Goal: Transaction & Acquisition: Purchase product/service

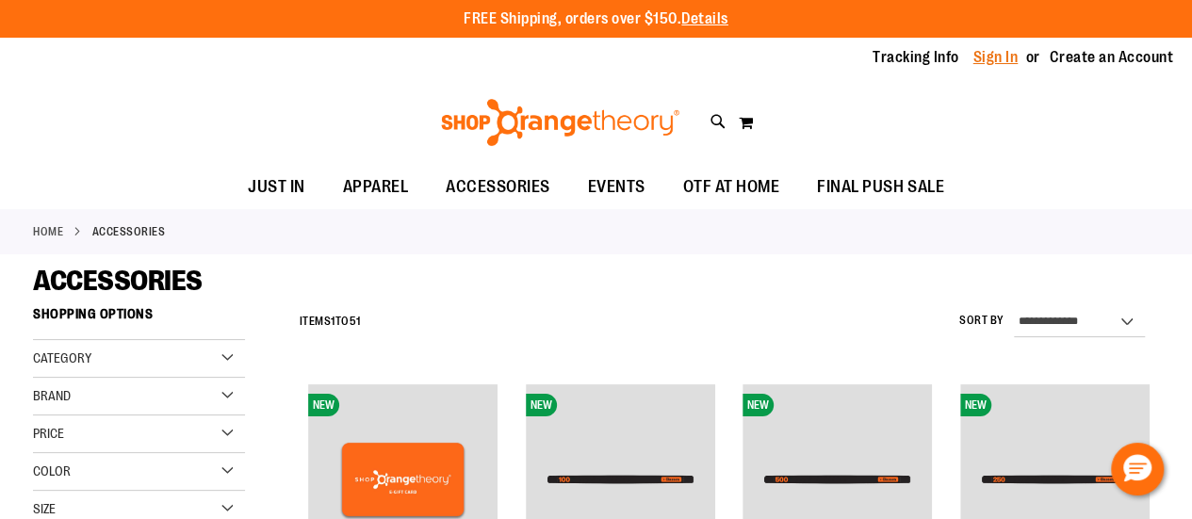
click at [995, 51] on link "Sign In" at bounding box center [995, 57] width 45 height 21
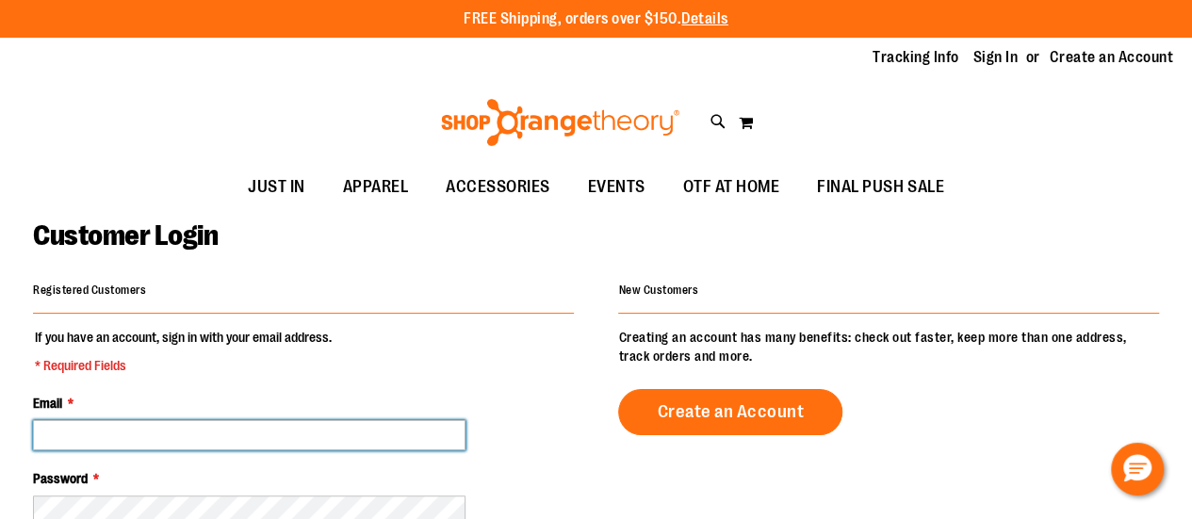
type input "**********"
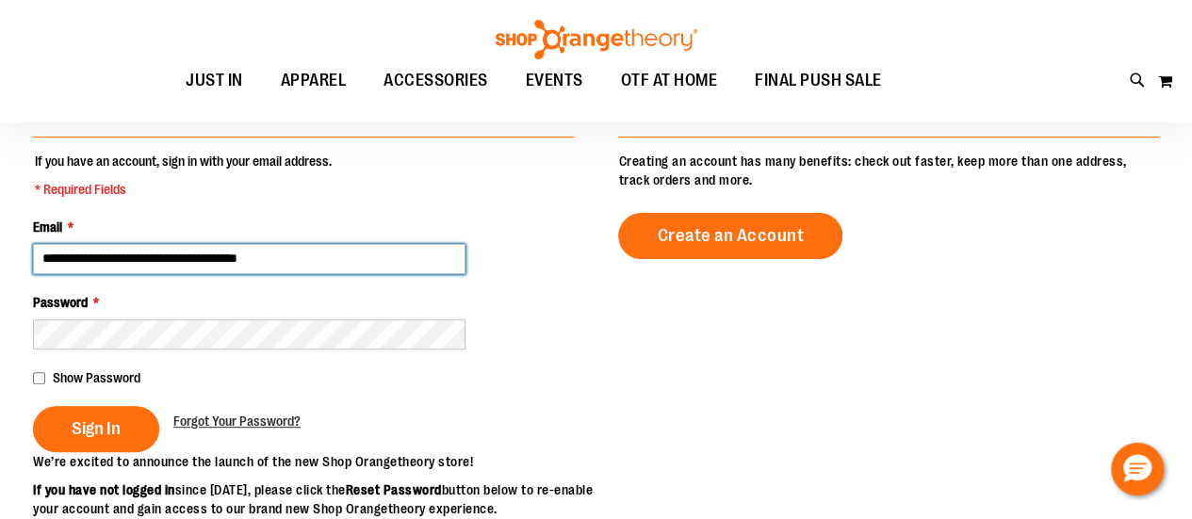
scroll to position [188, 0]
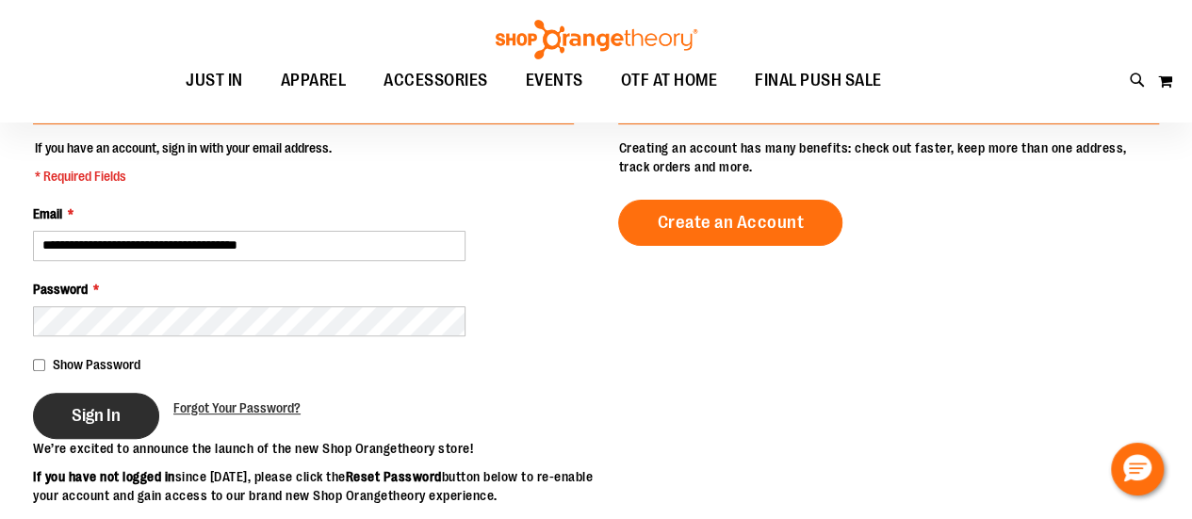
click at [91, 417] on span "Sign In" at bounding box center [96, 415] width 49 height 21
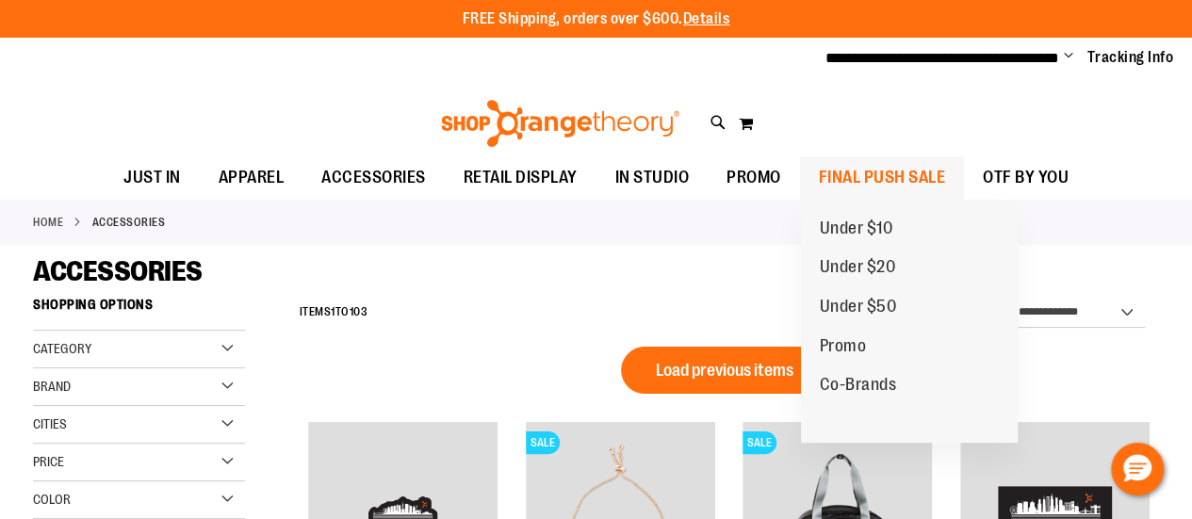
click at [886, 170] on span "FINAL PUSH SALE" at bounding box center [882, 177] width 127 height 42
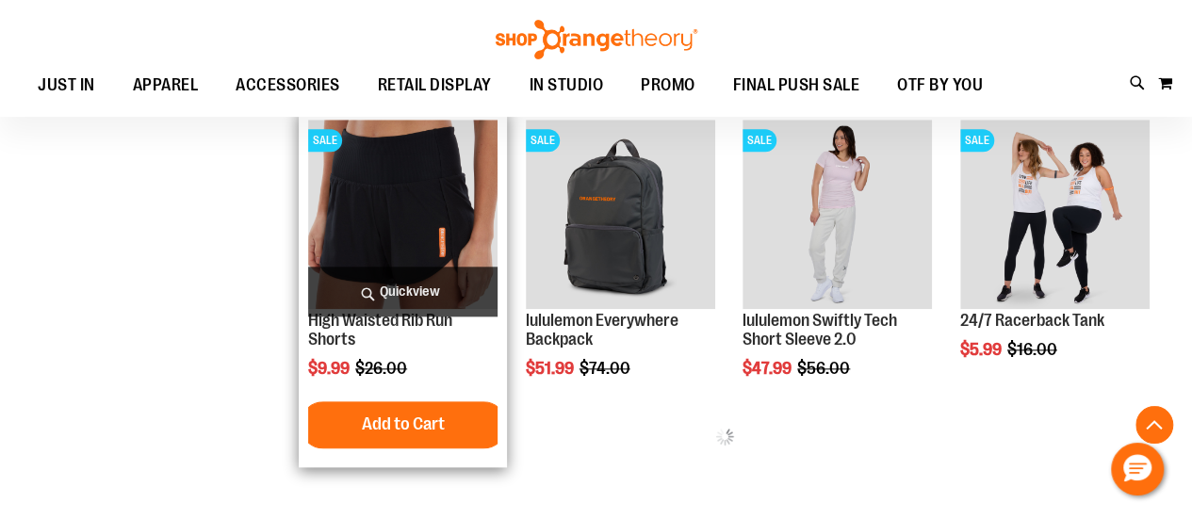
scroll to position [942, 0]
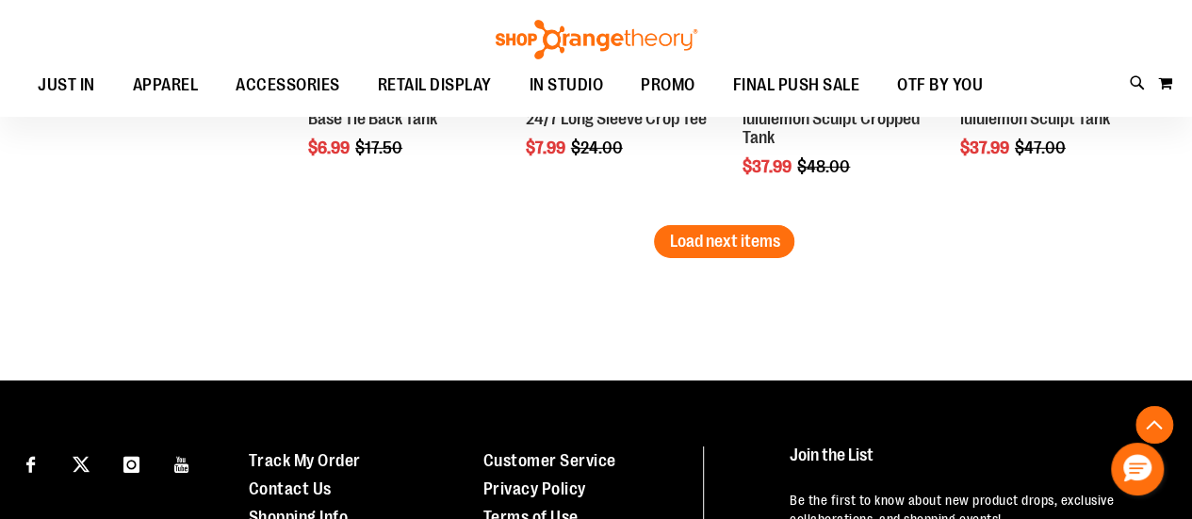
scroll to position [2921, 0]
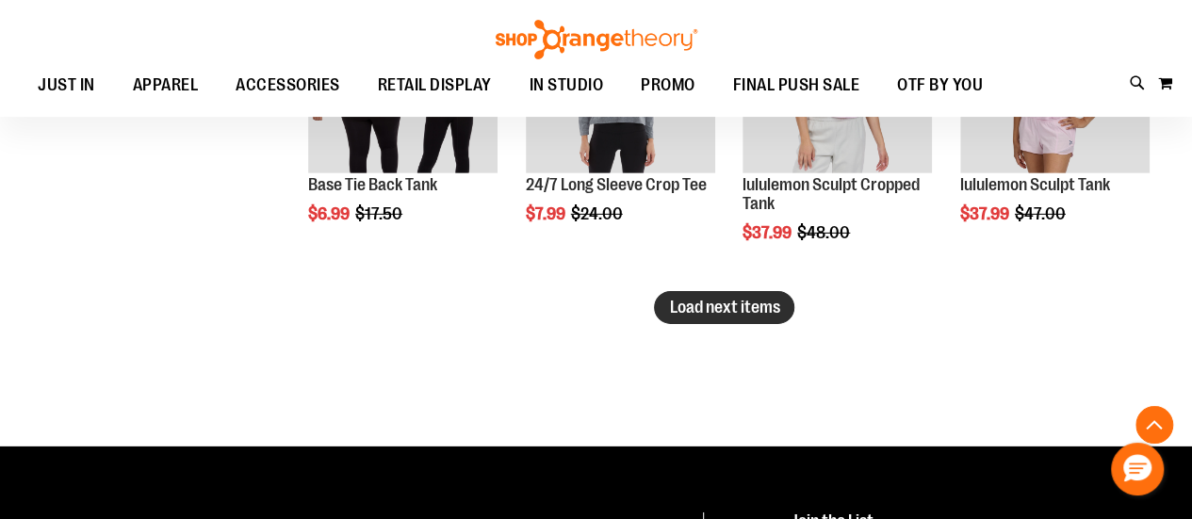
click at [726, 301] on span "Load next items" at bounding box center [724, 307] width 110 height 19
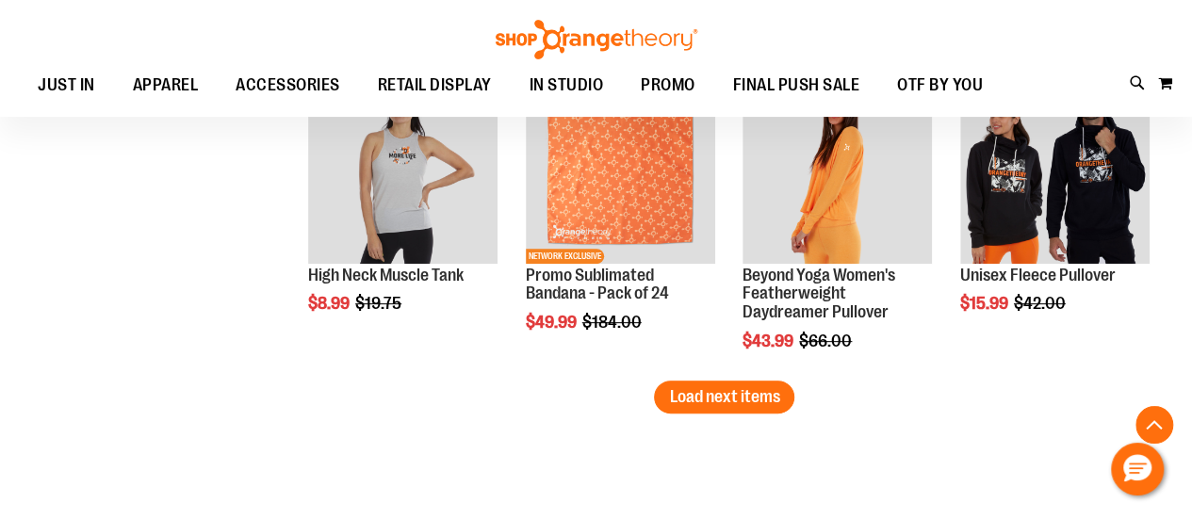
scroll to position [3863, 0]
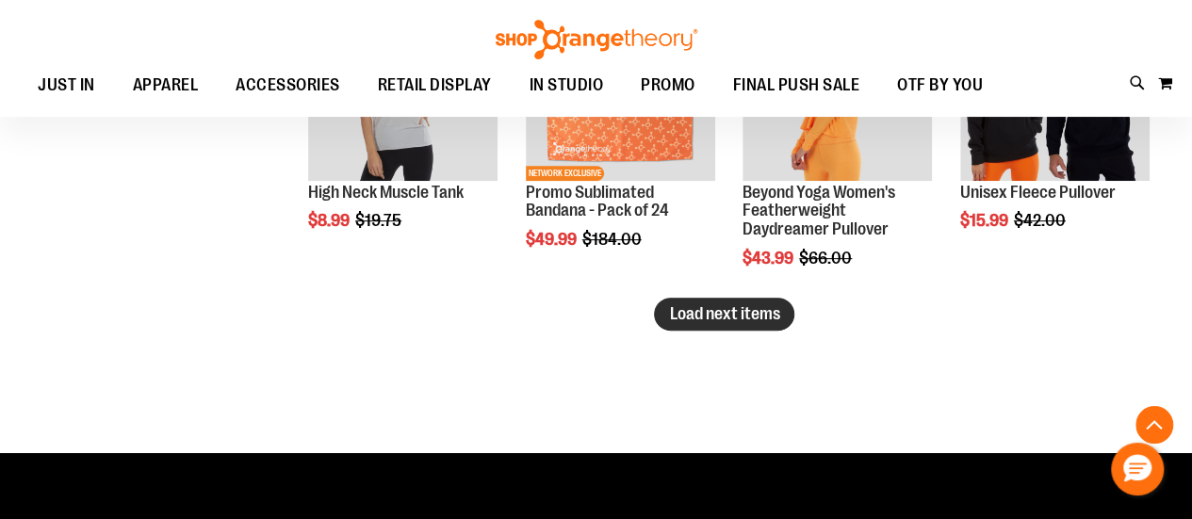
click at [688, 321] on span "Load next items" at bounding box center [724, 313] width 110 height 19
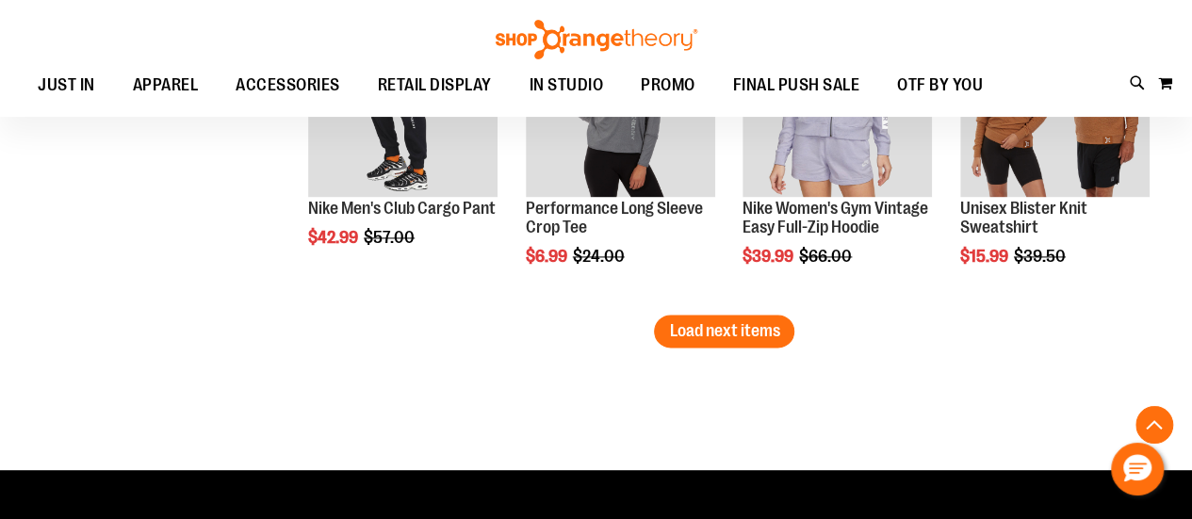
scroll to position [4805, 0]
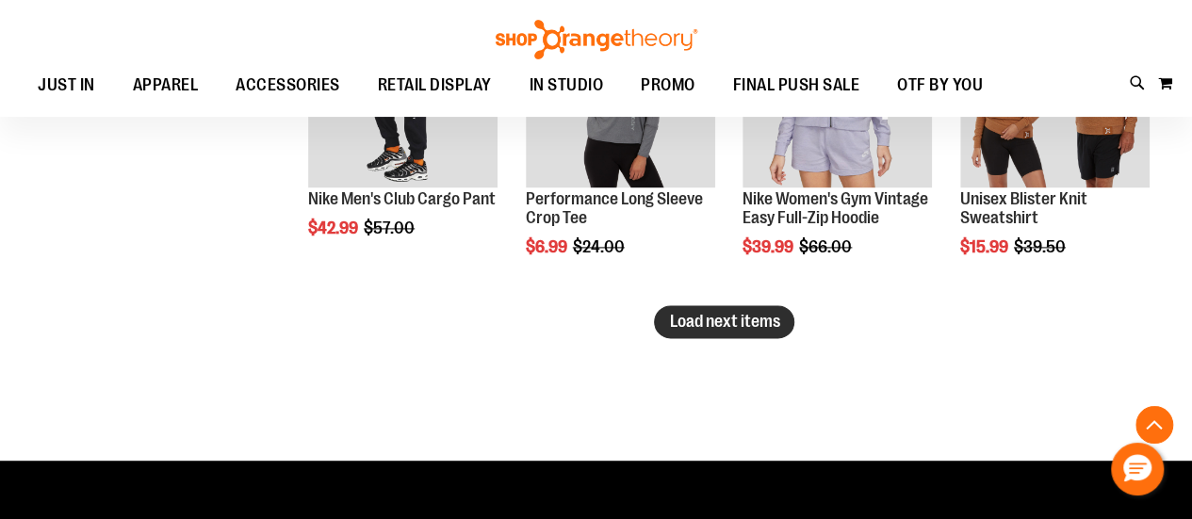
click at [705, 321] on span "Load next items" at bounding box center [724, 321] width 110 height 19
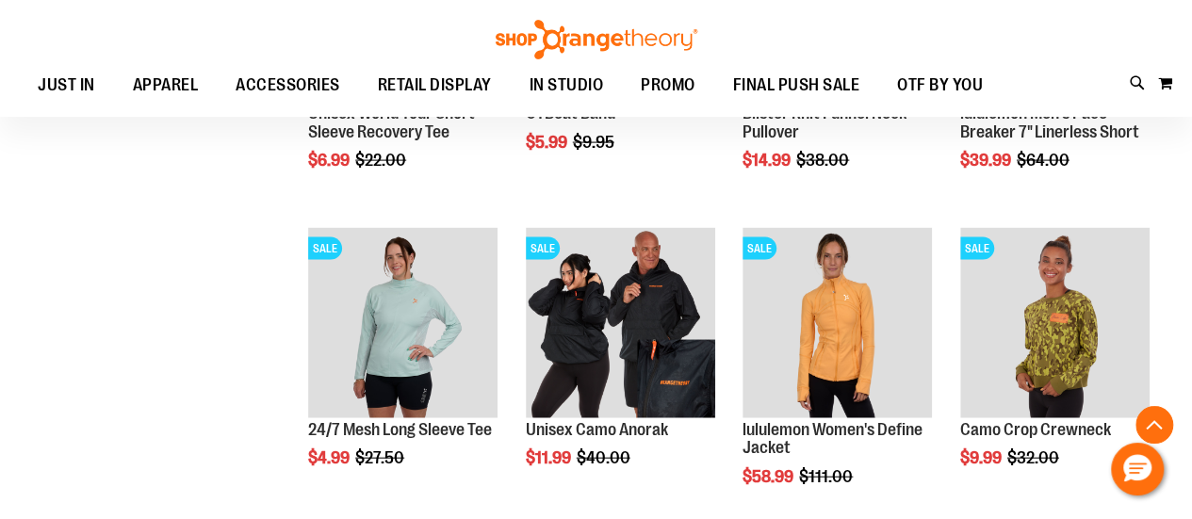
scroll to position [5559, 0]
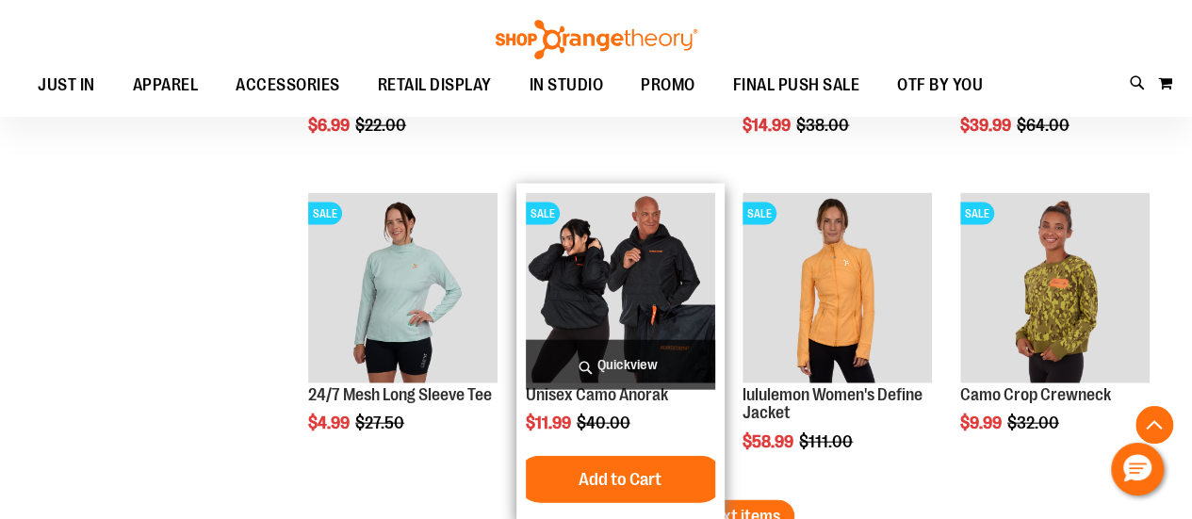
click at [595, 287] on img "product" at bounding box center [620, 287] width 189 height 189
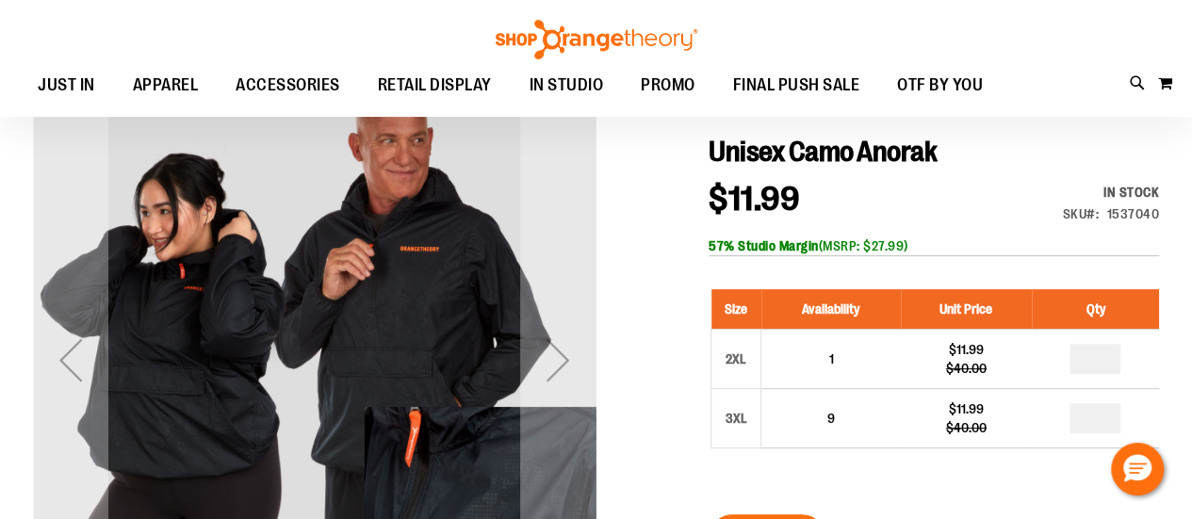
scroll to position [188, 0]
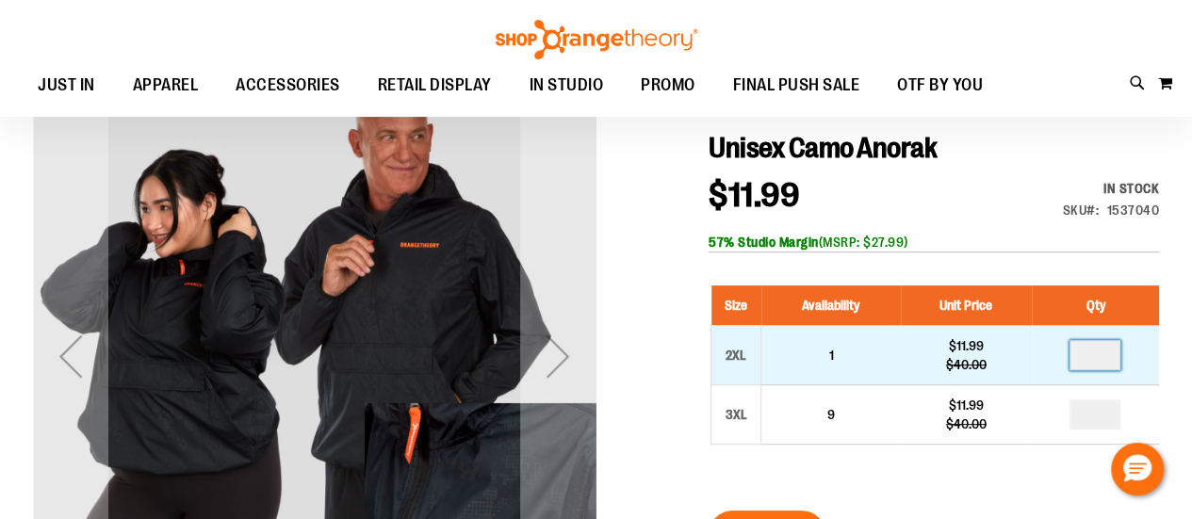
click at [1097, 356] on input "number" at bounding box center [1094, 355] width 51 height 30
type input "*"
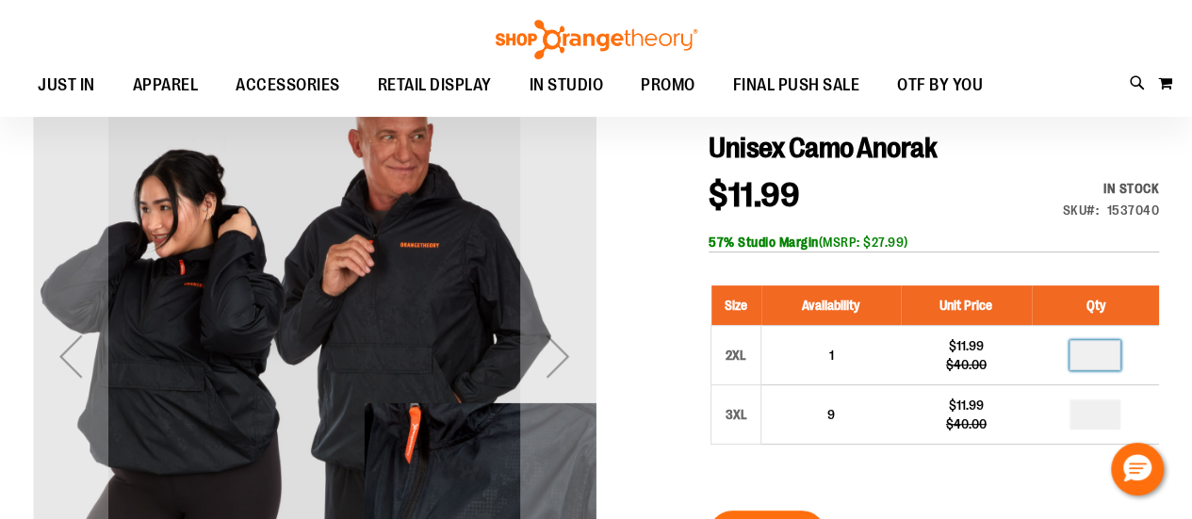
click at [989, 472] on div "Size Availability Unit Price Qty 2XL 1 $11.99 $40.00 * 3XL 9 *" at bounding box center [934, 379] width 450 height 225
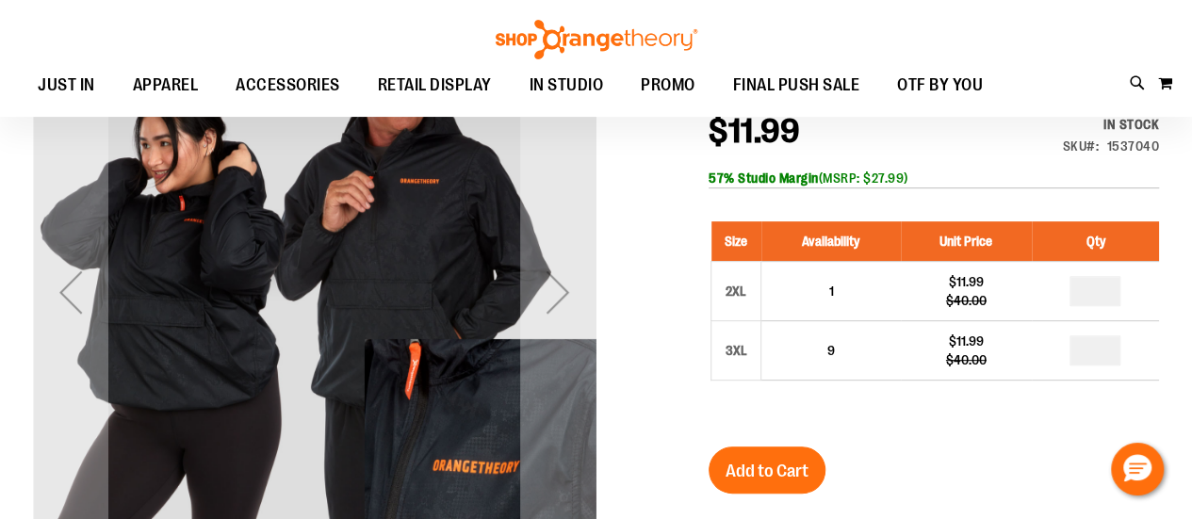
scroll to position [283, 0]
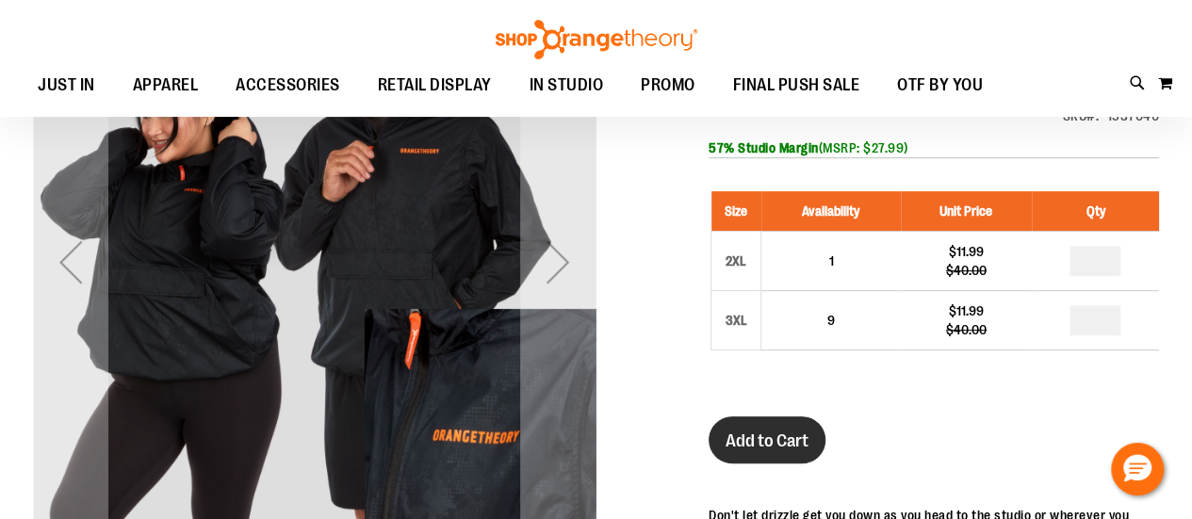
click at [754, 438] on span "Add to Cart" at bounding box center [767, 441] width 83 height 21
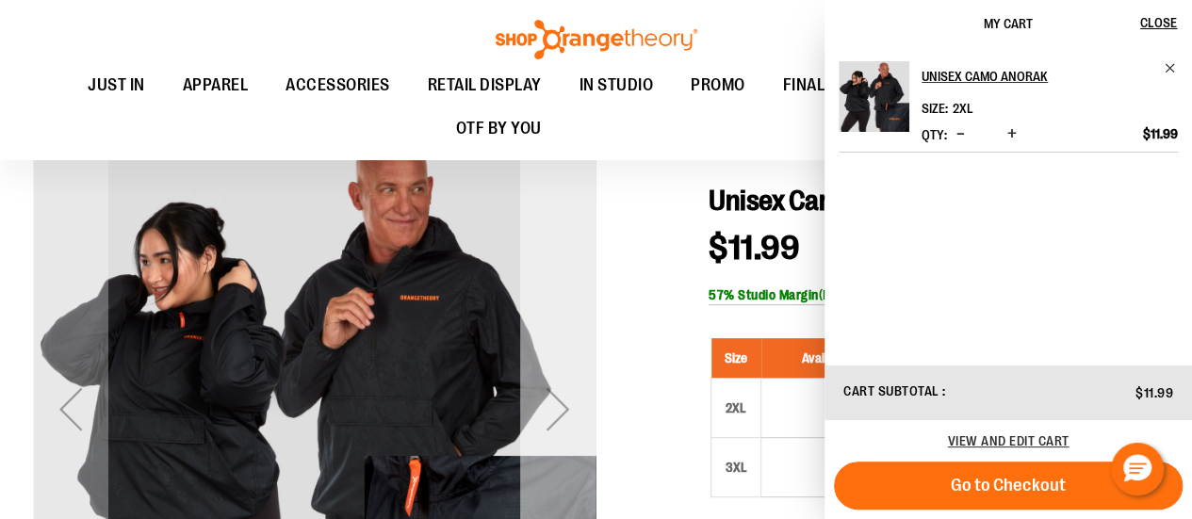
scroll to position [0, 0]
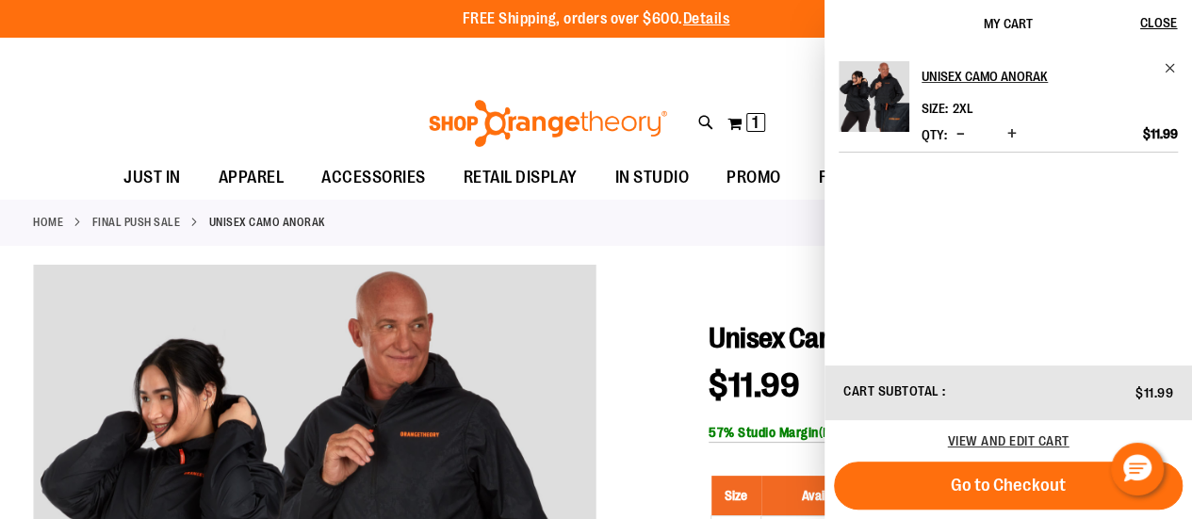
click at [648, 60] on div "**********" at bounding box center [596, 58] width 1192 height 41
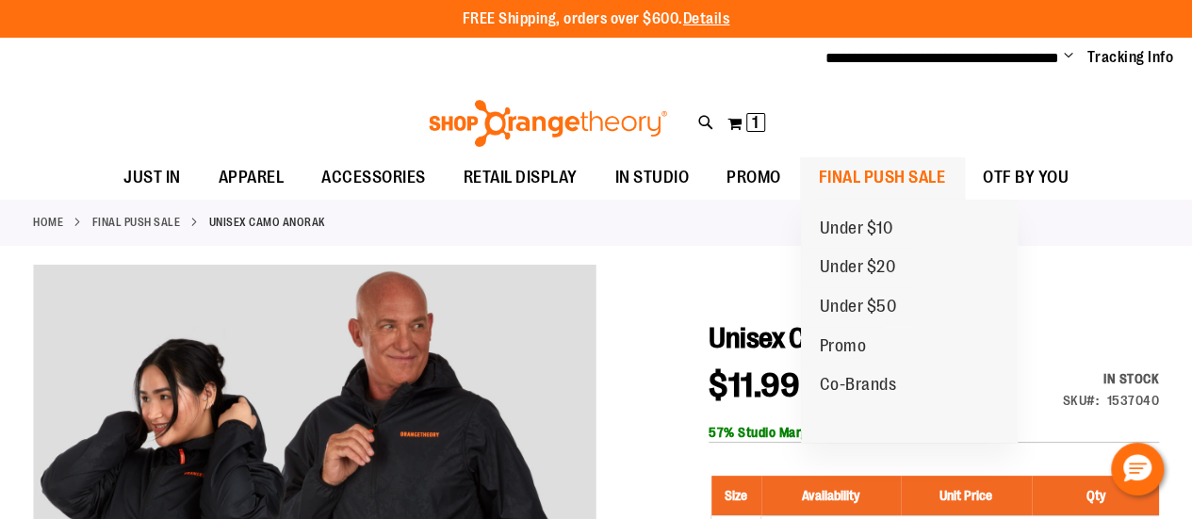
click at [870, 176] on span "FINAL PUSH SALE" at bounding box center [882, 177] width 127 height 42
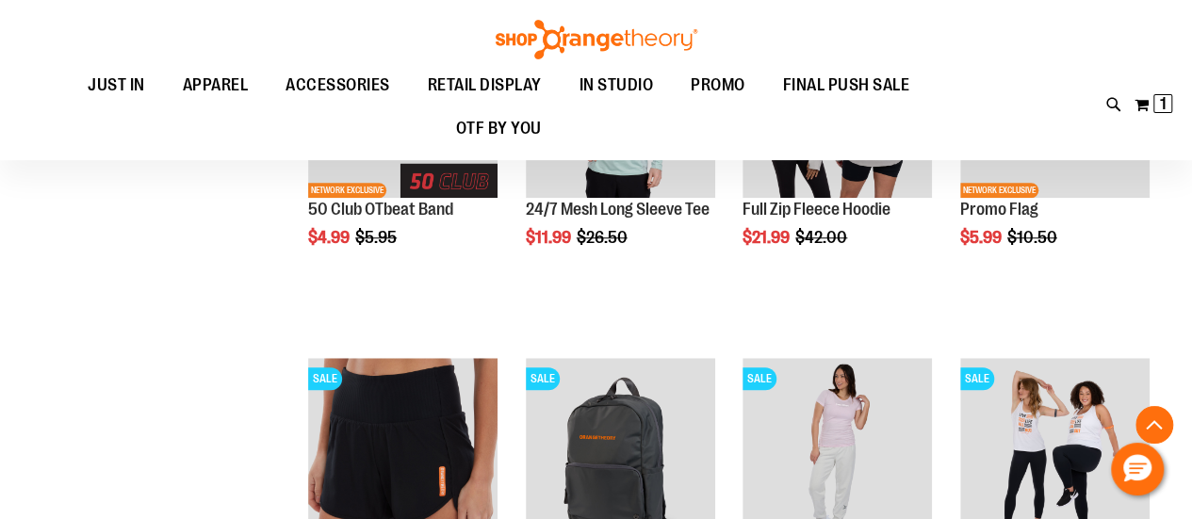
scroll to position [739, 0]
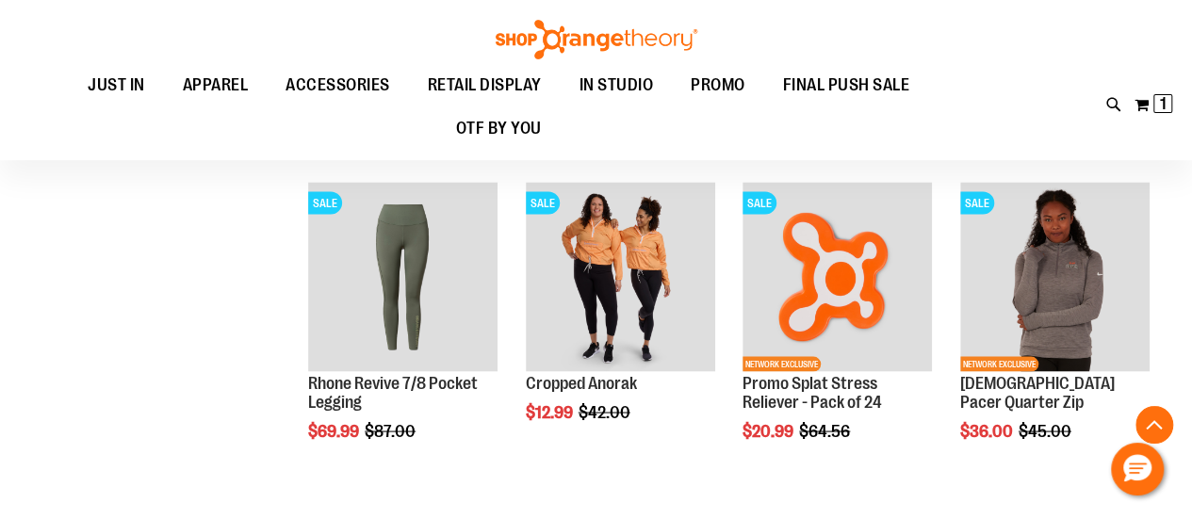
scroll to position [1594, 0]
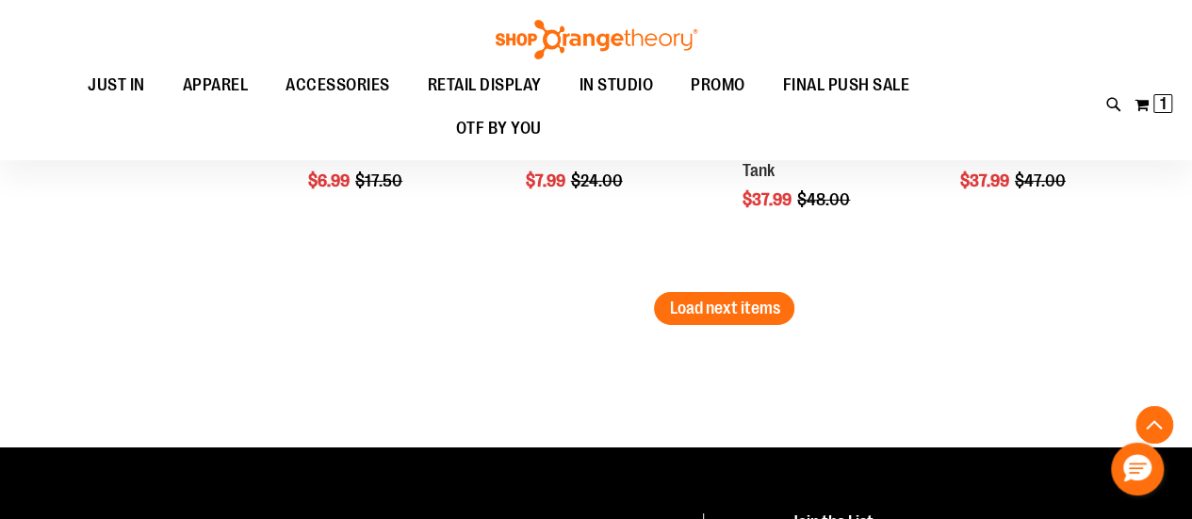
scroll to position [3252, 0]
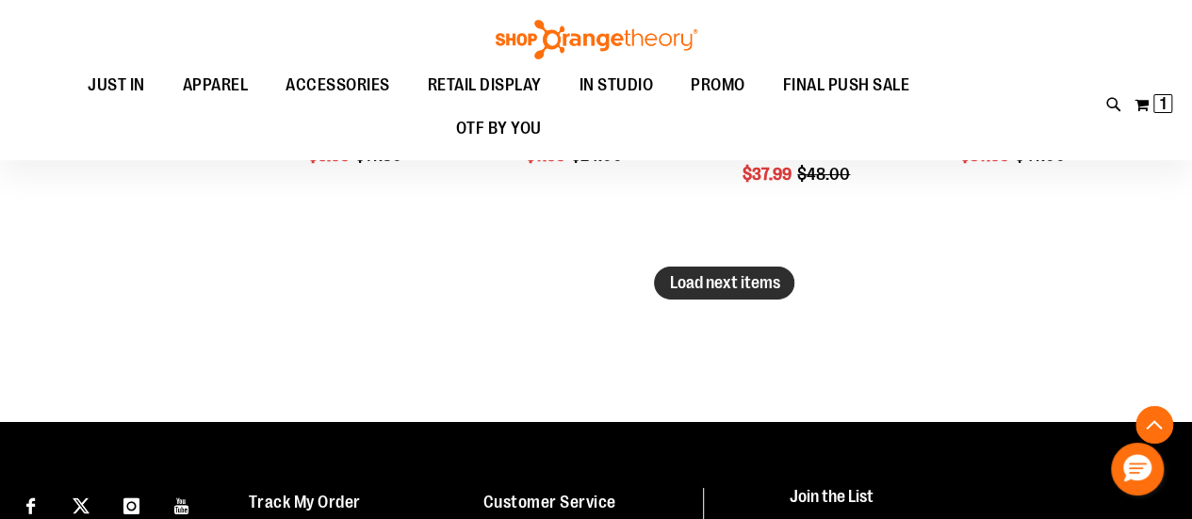
click at [754, 290] on span "Load next items" at bounding box center [724, 282] width 110 height 19
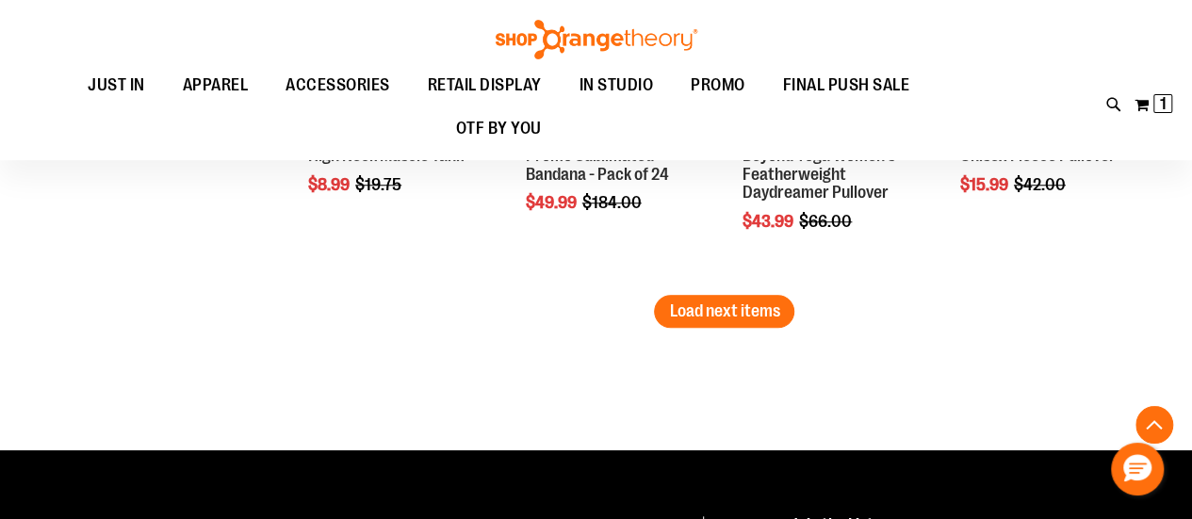
scroll to position [4277, 0]
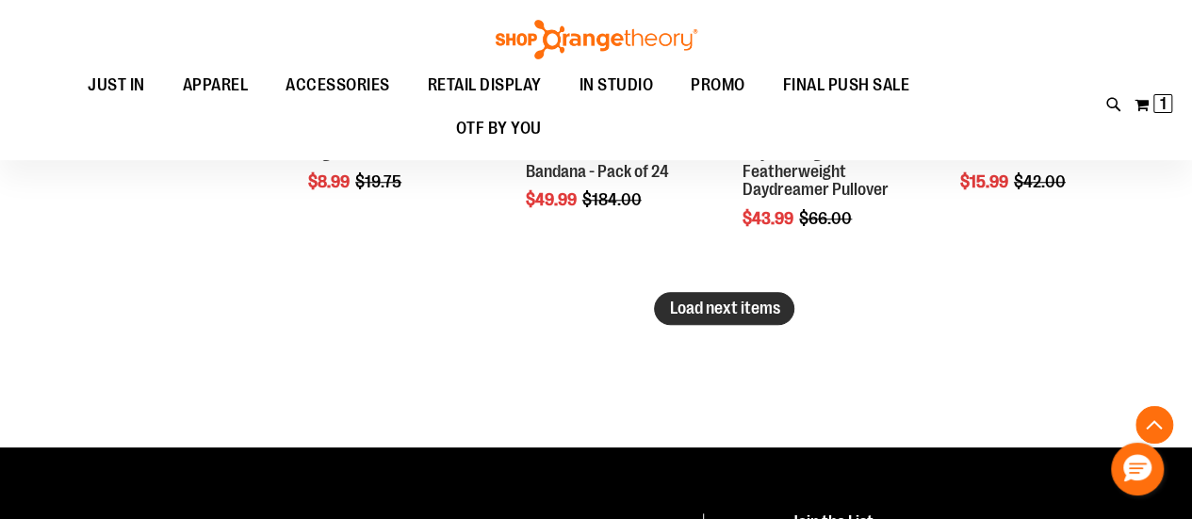
click at [765, 302] on span "Load next items" at bounding box center [724, 308] width 110 height 19
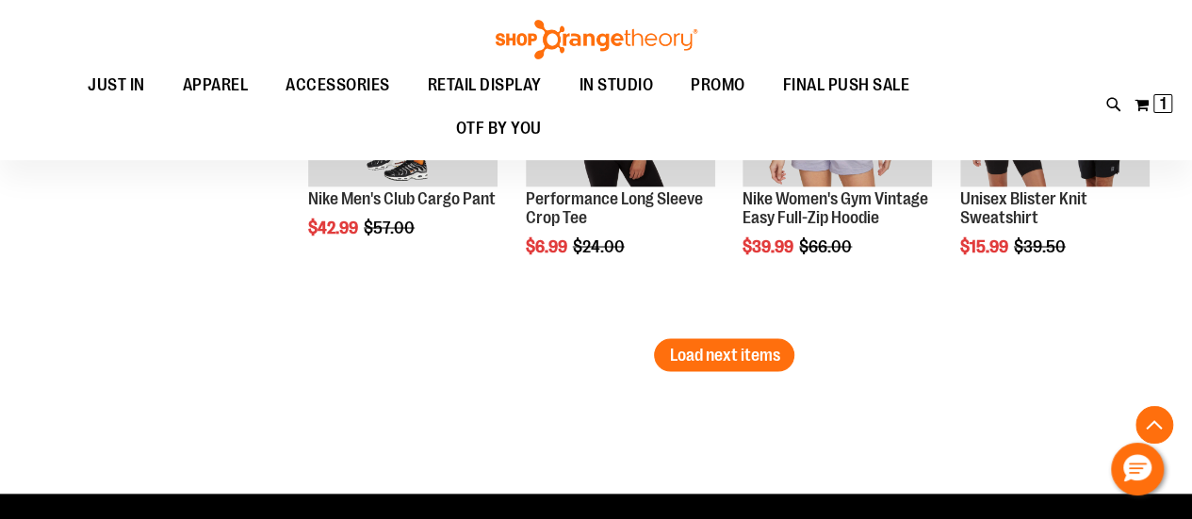
scroll to position [5288, 0]
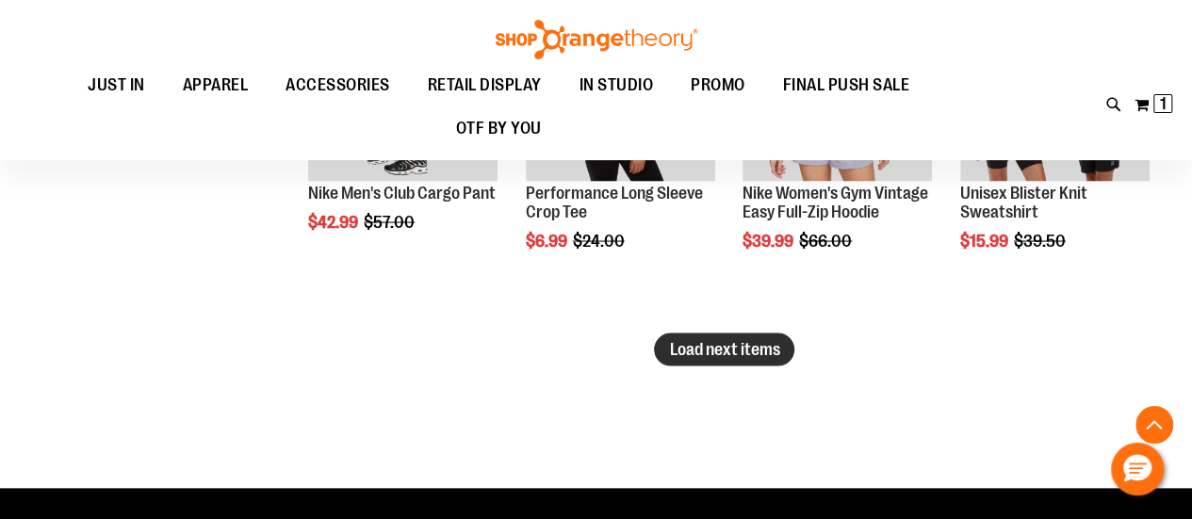
click at [742, 357] on span "Load next items" at bounding box center [724, 348] width 110 height 19
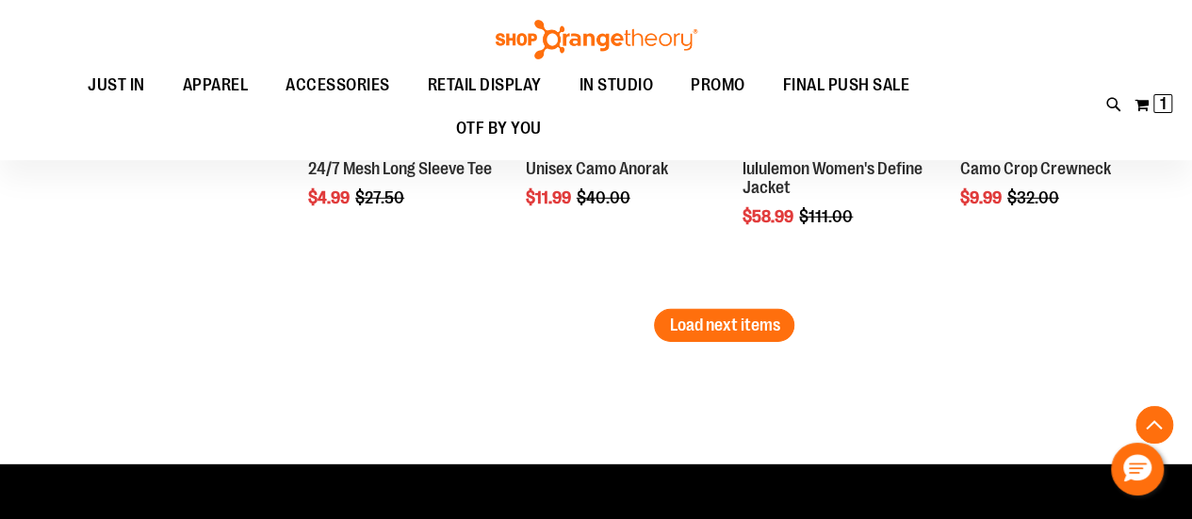
scroll to position [6361, 0]
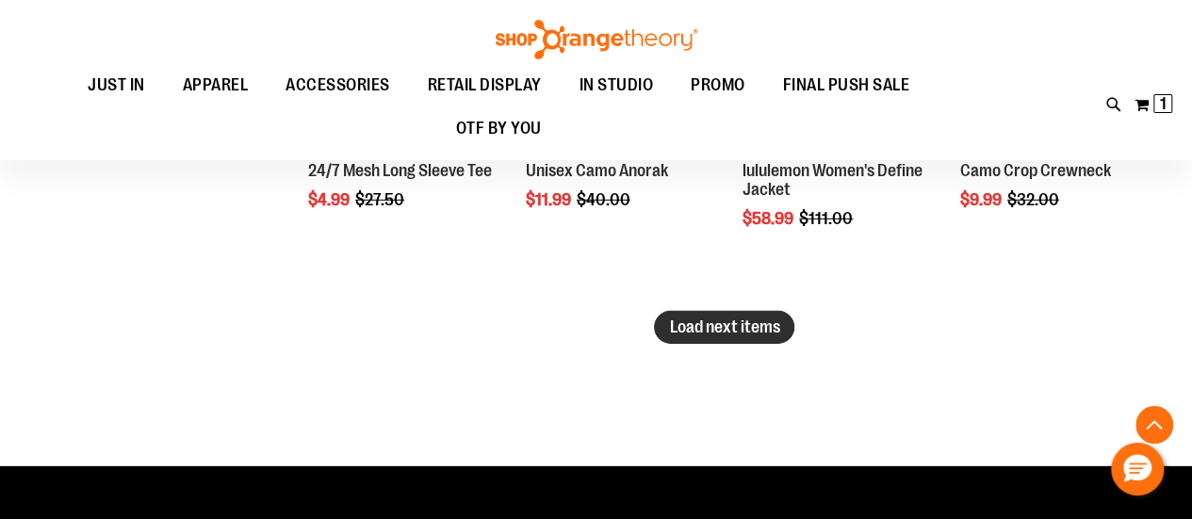
click at [760, 328] on span "Load next items" at bounding box center [724, 327] width 110 height 19
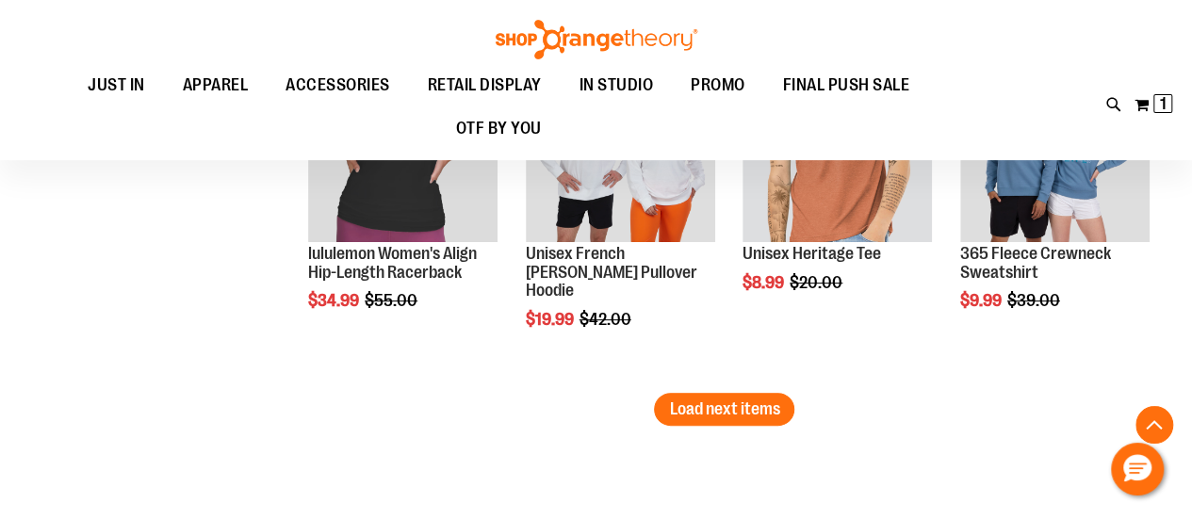
scroll to position [7331, 0]
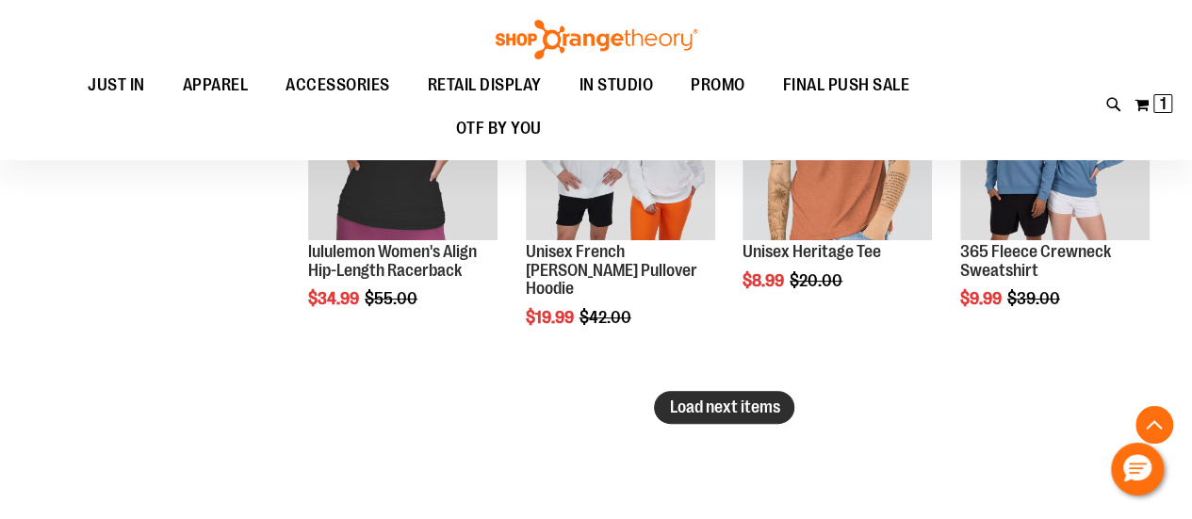
click at [753, 415] on span "Load next items" at bounding box center [724, 407] width 110 height 19
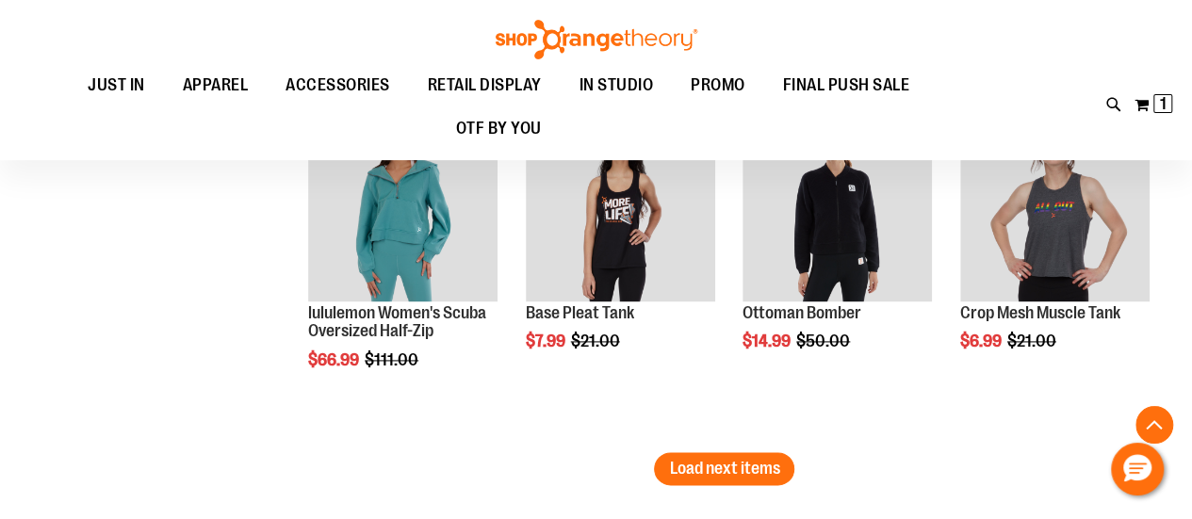
scroll to position [8342, 0]
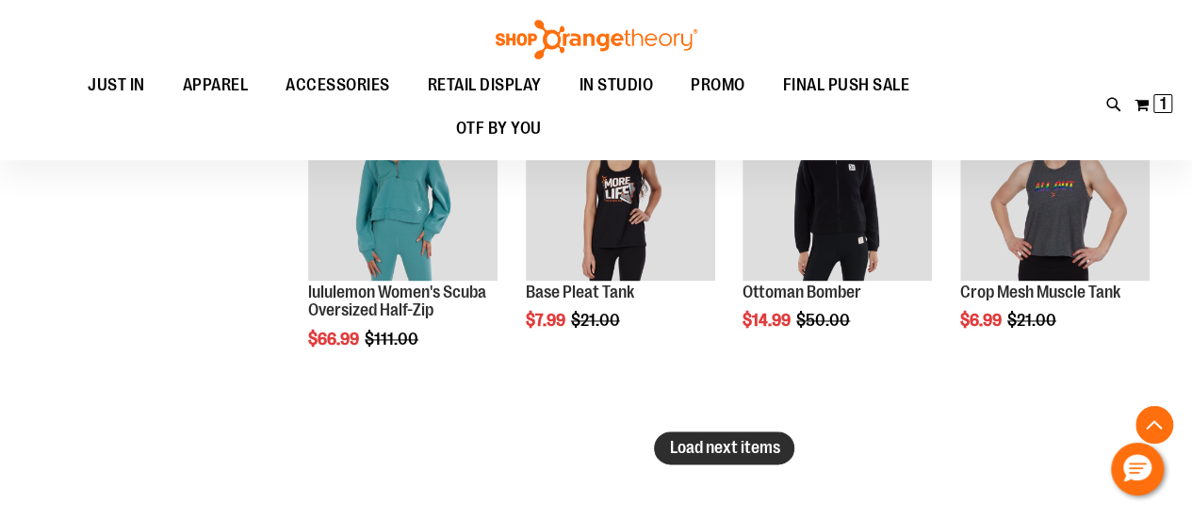
click at [745, 450] on span "Load next items" at bounding box center [724, 447] width 110 height 19
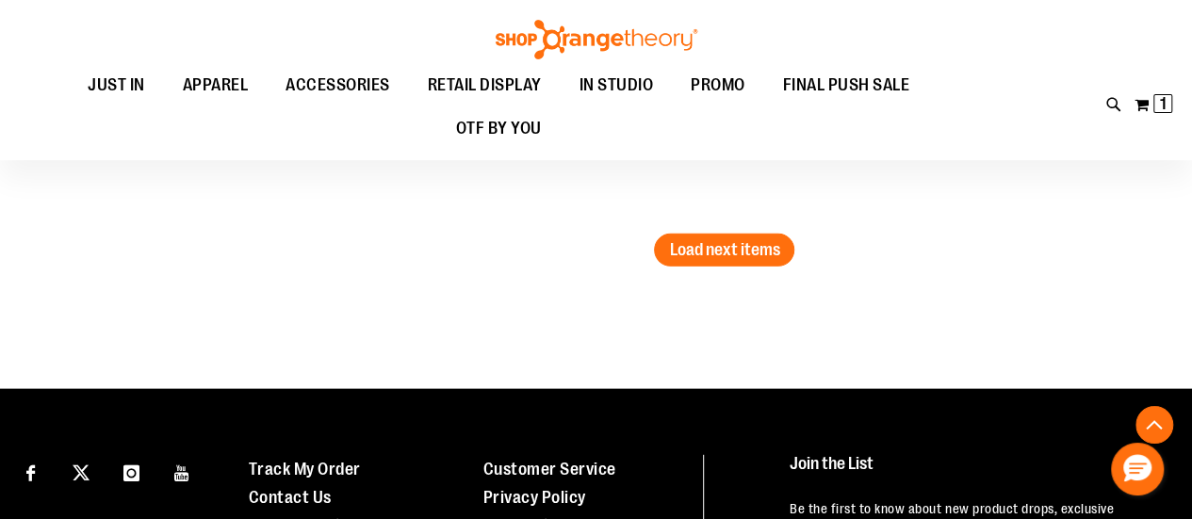
scroll to position [9582, 0]
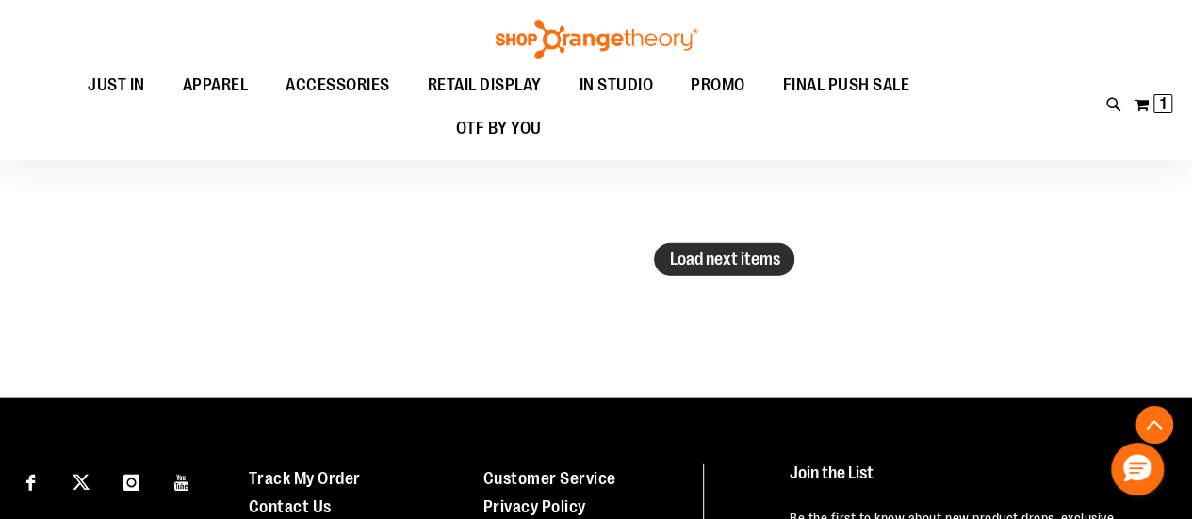
click at [773, 263] on span "Load next items" at bounding box center [724, 259] width 110 height 19
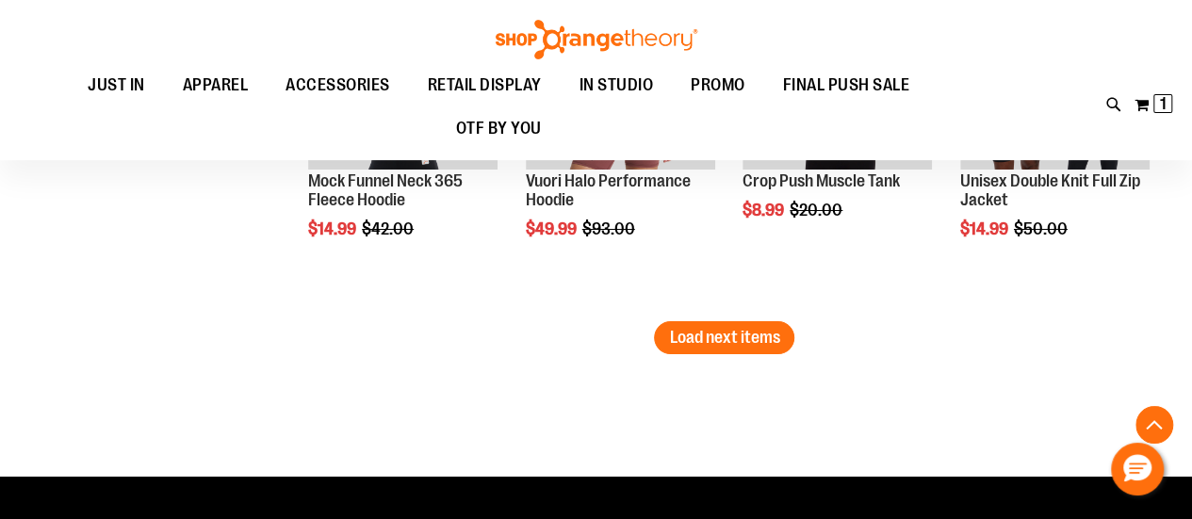
scroll to position [10558, 0]
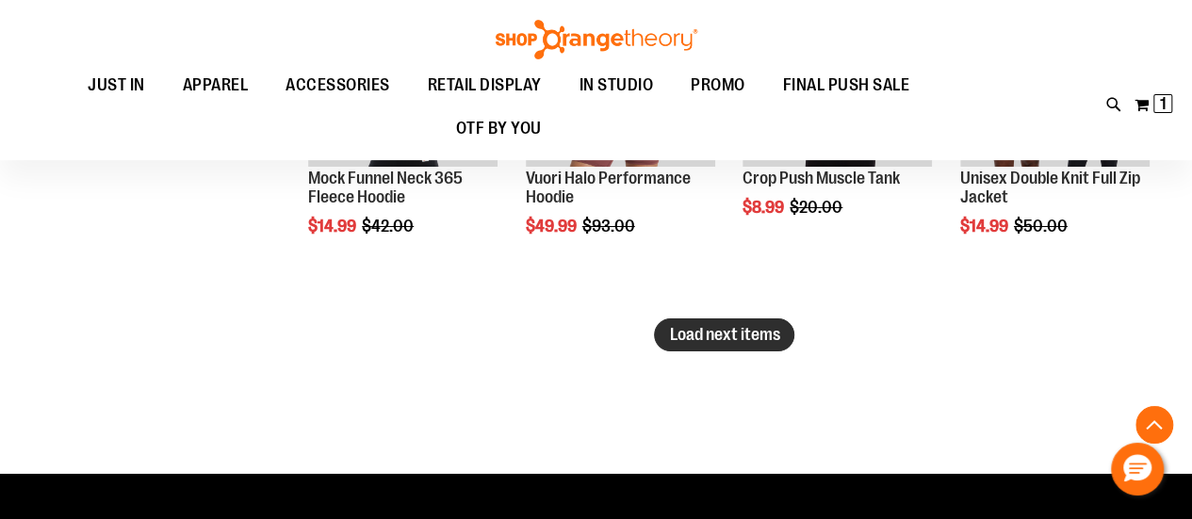
click at [759, 337] on span "Load next items" at bounding box center [724, 334] width 110 height 19
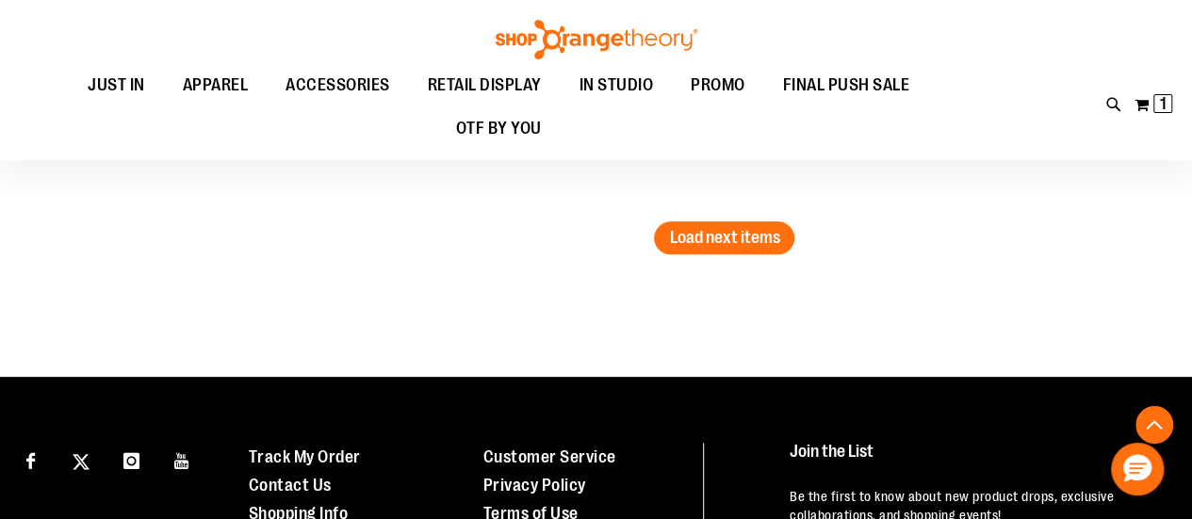
scroll to position [11708, 0]
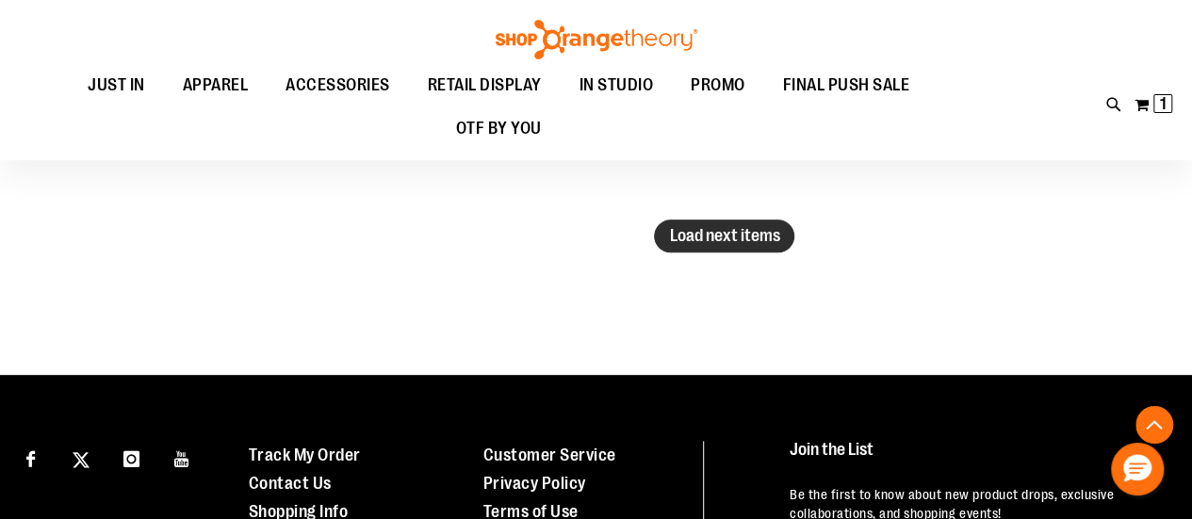
click at [771, 239] on span "Load next items" at bounding box center [724, 235] width 110 height 19
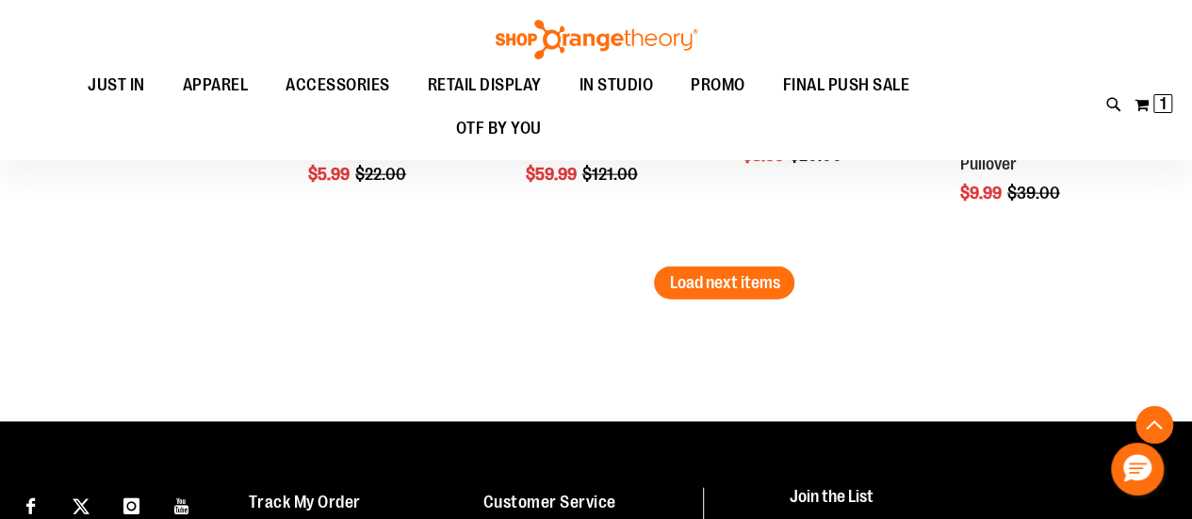
scroll to position [12712, 0]
click at [758, 281] on span "Load next items" at bounding box center [724, 282] width 110 height 19
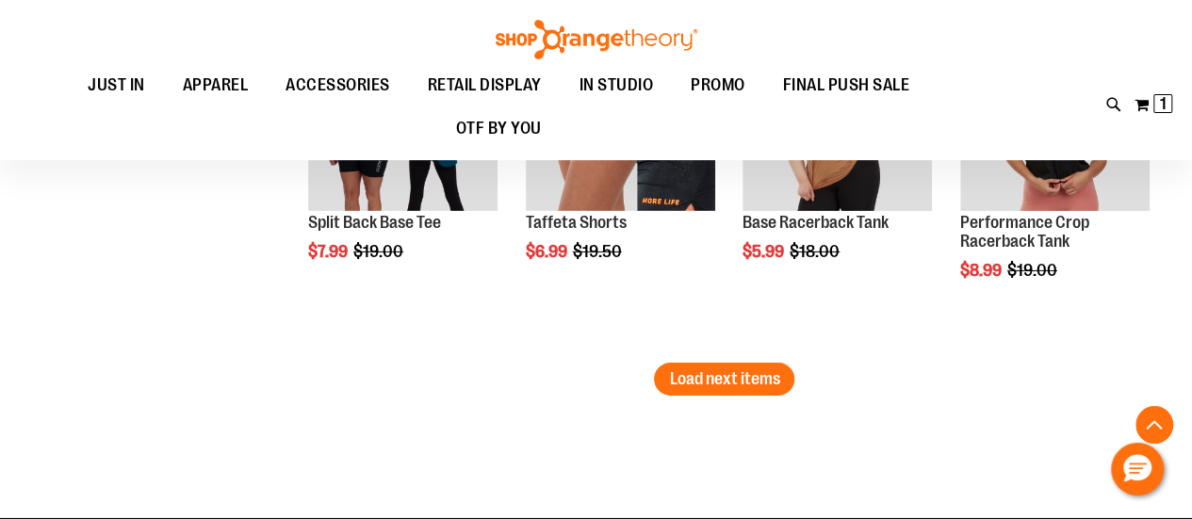
scroll to position [13652, 0]
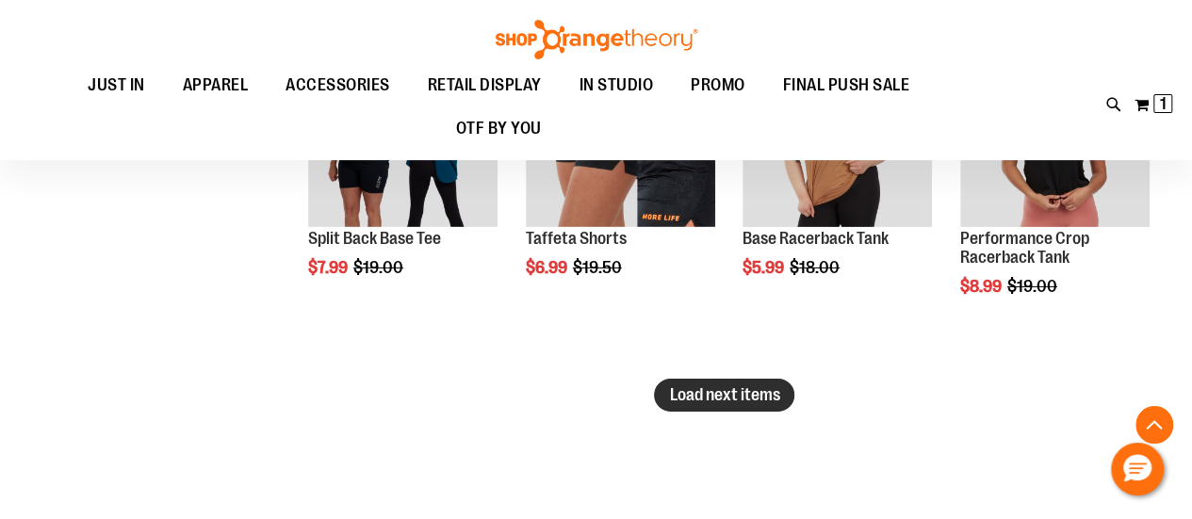
click at [744, 386] on span "Load next items" at bounding box center [724, 394] width 110 height 19
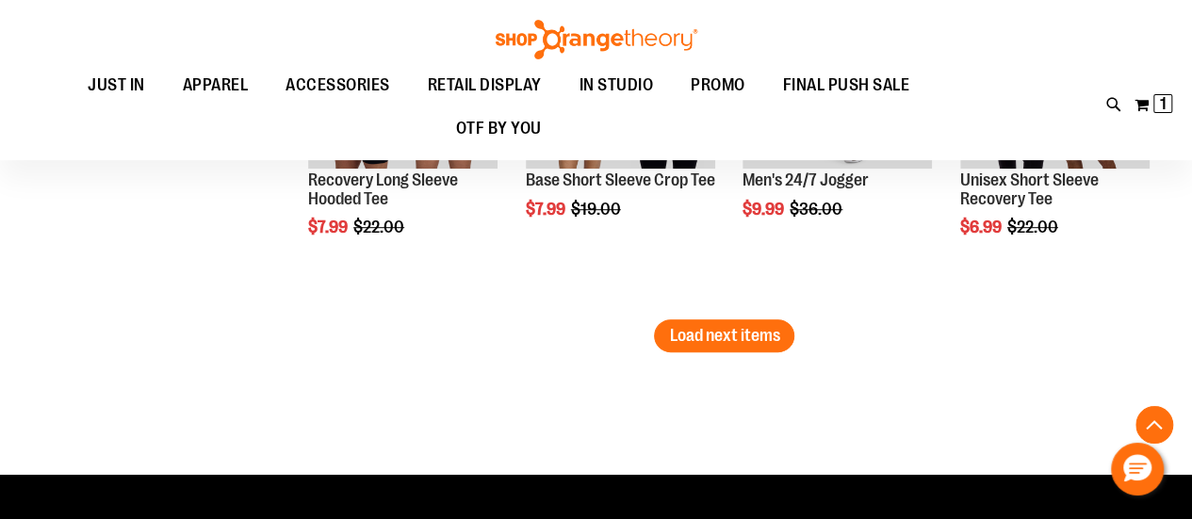
scroll to position [14752, 0]
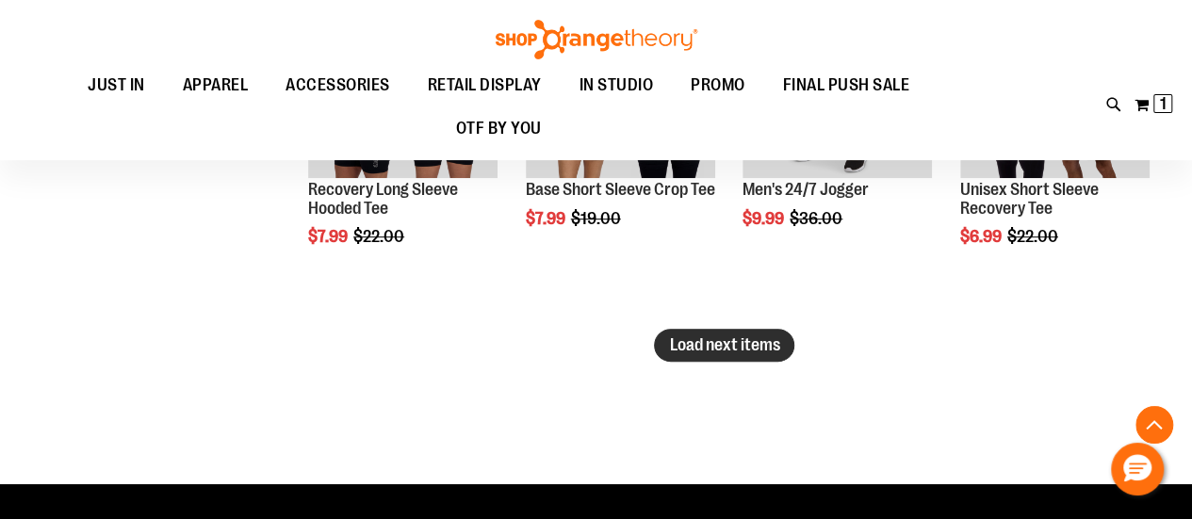
click at [744, 339] on span "Load next items" at bounding box center [724, 344] width 110 height 19
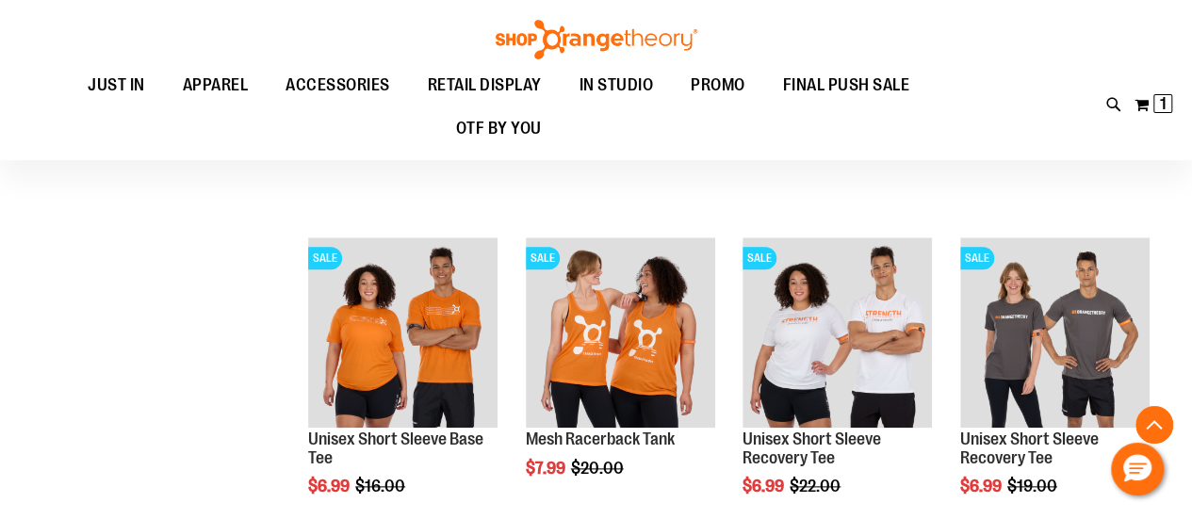
scroll to position [15206, 0]
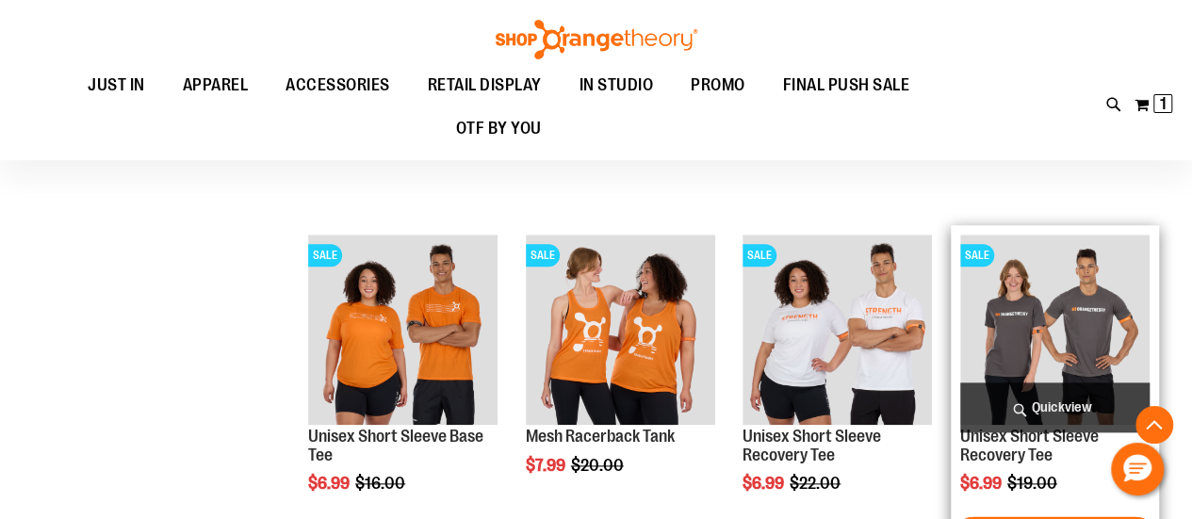
click at [1086, 358] on img "product" at bounding box center [1054, 329] width 189 height 189
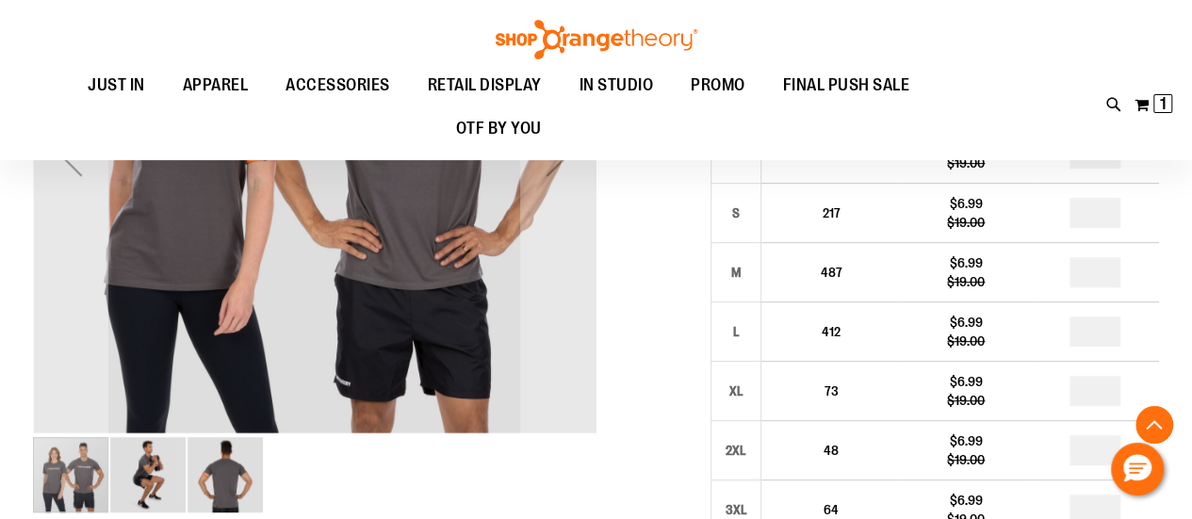
scroll to position [416, 0]
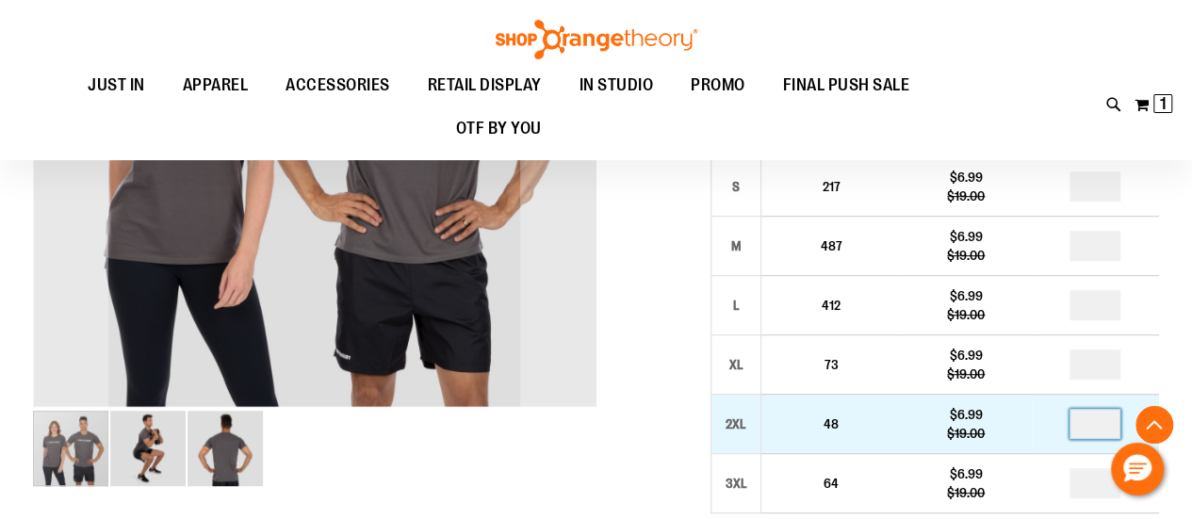
click at [1101, 426] on input "*" at bounding box center [1094, 424] width 51 height 30
type input "*"
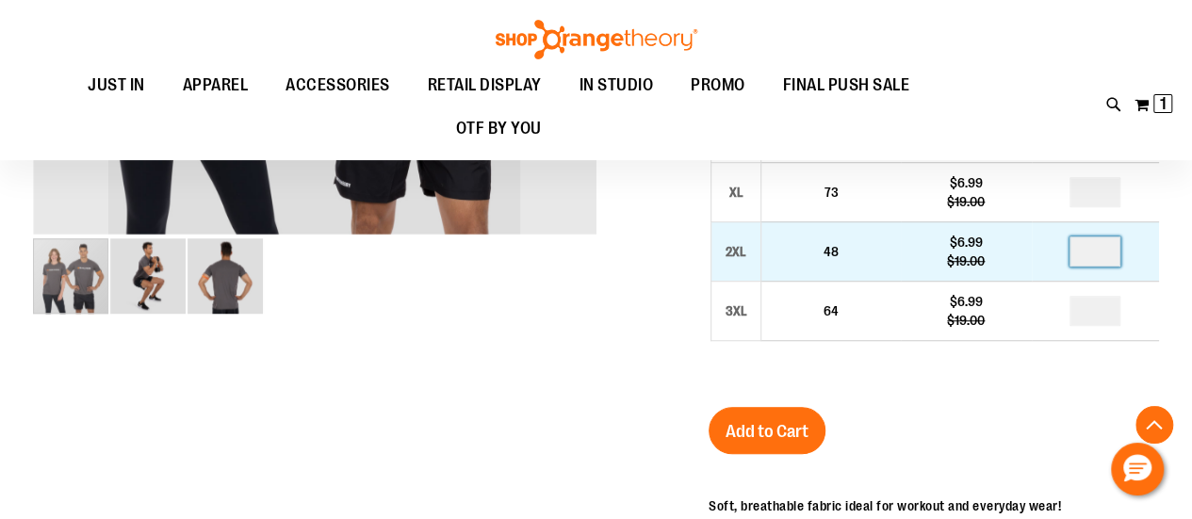
scroll to position [593, 0]
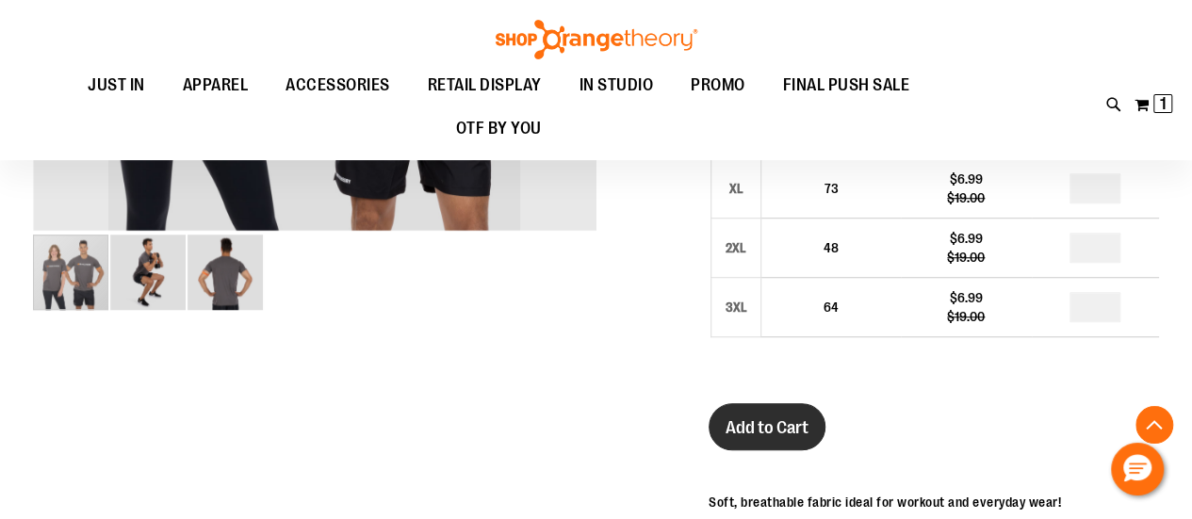
click at [771, 432] on span "Add to Cart" at bounding box center [767, 427] width 83 height 21
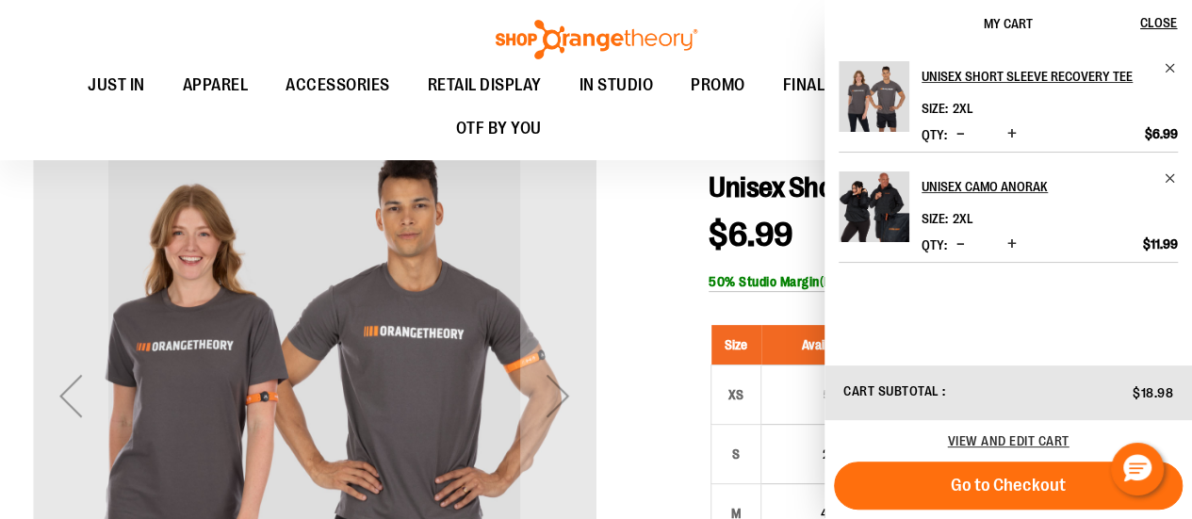
scroll to position [151, 0]
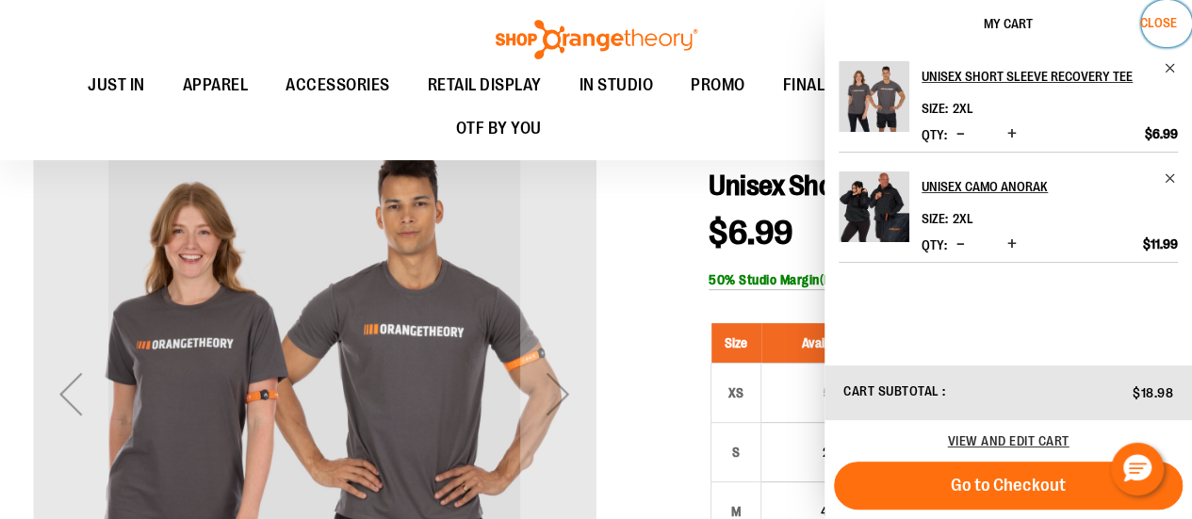
click at [1157, 32] on button "Close" at bounding box center [1166, 23] width 51 height 47
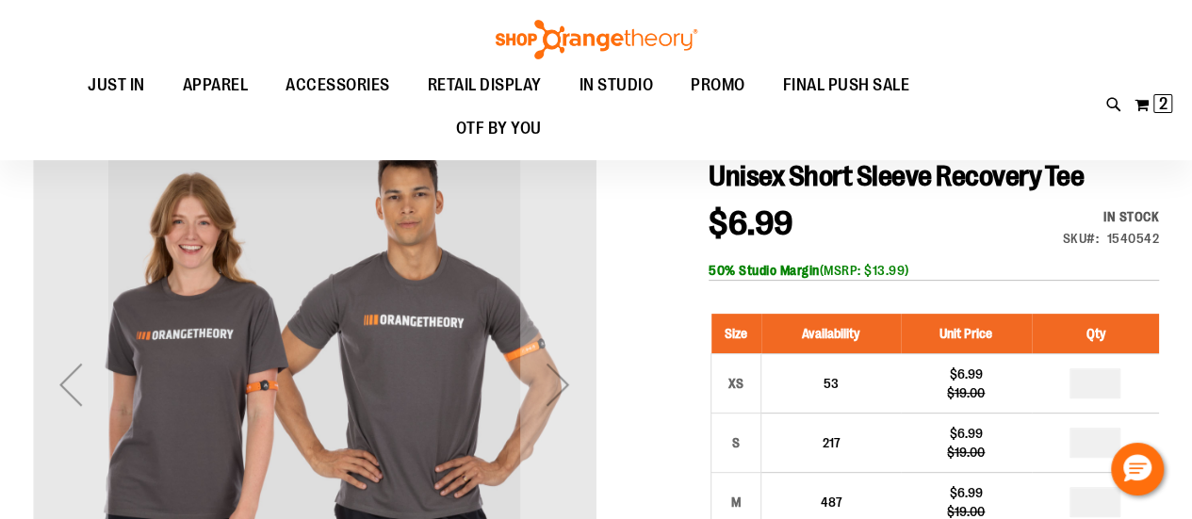
scroll to position [190, 0]
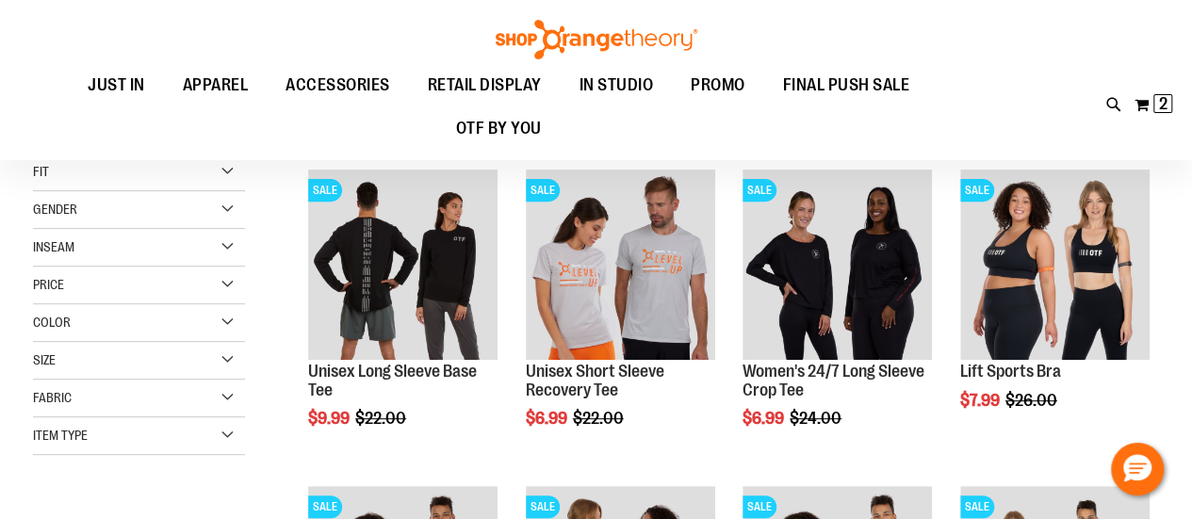
scroll to position [252, 0]
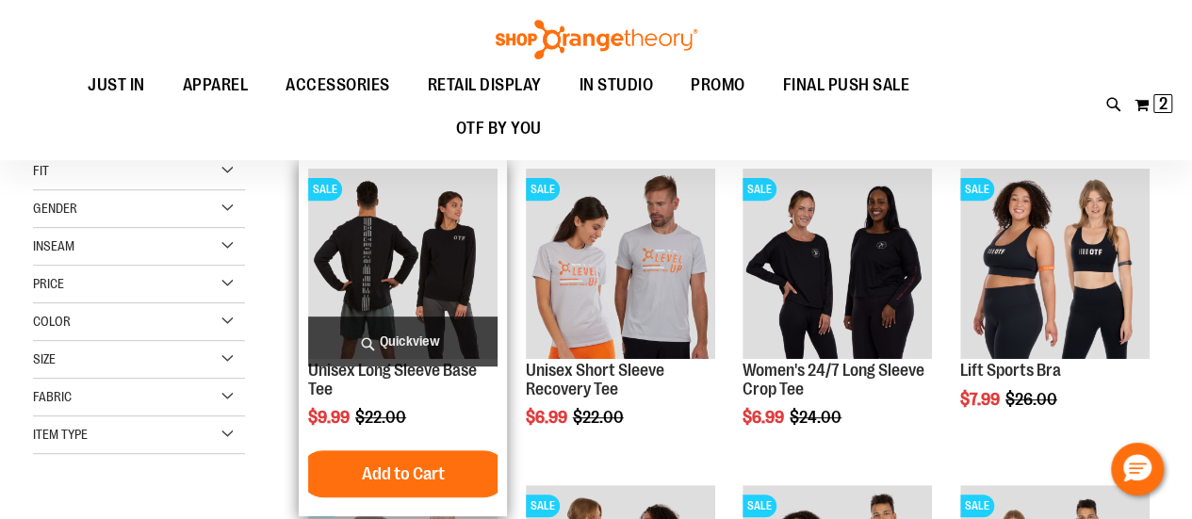
click at [401, 301] on img "product" at bounding box center [402, 263] width 189 height 189
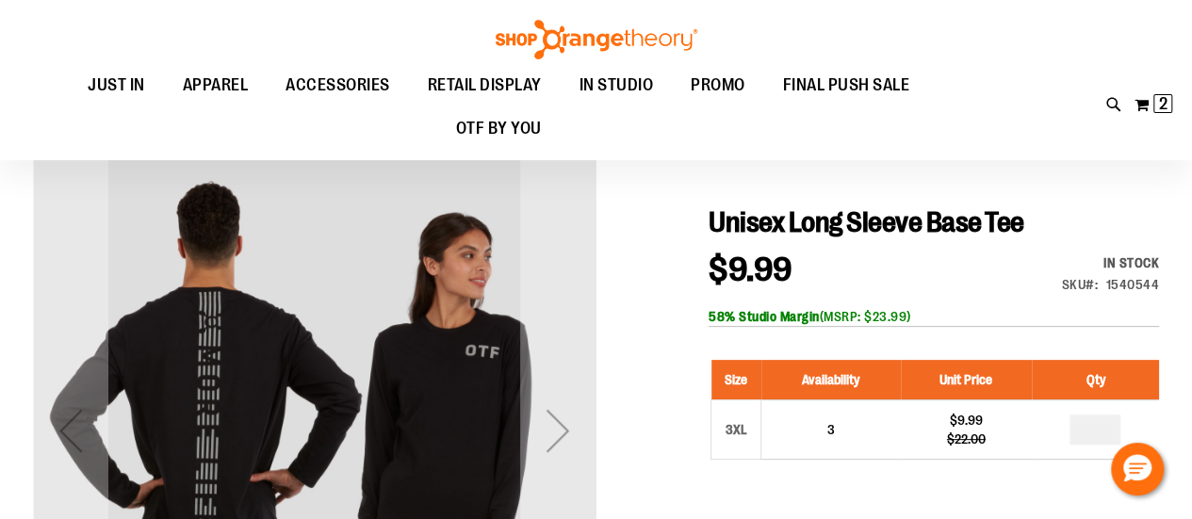
scroll to position [111, 0]
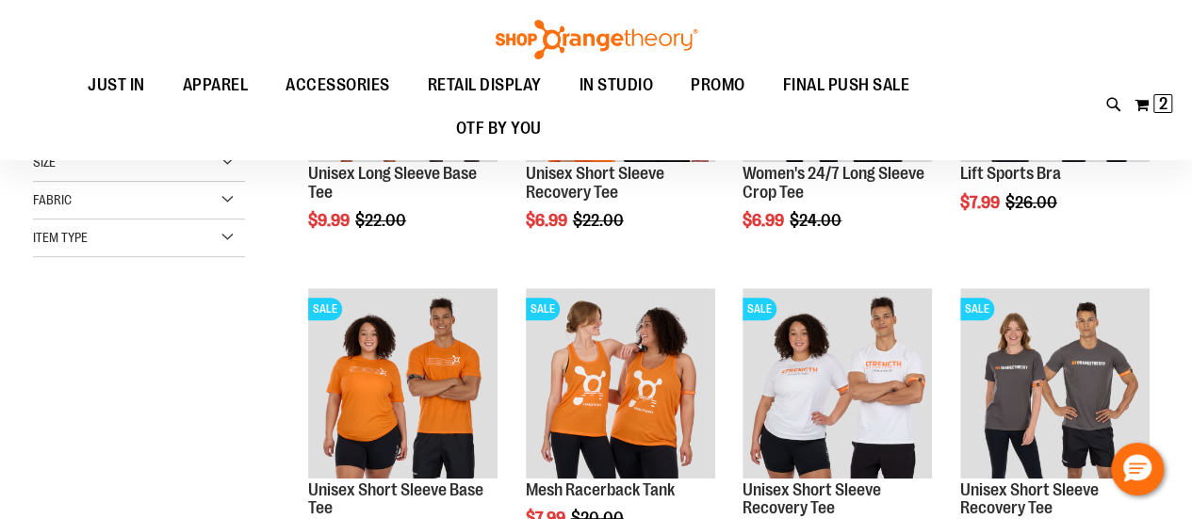
scroll to position [256, 0]
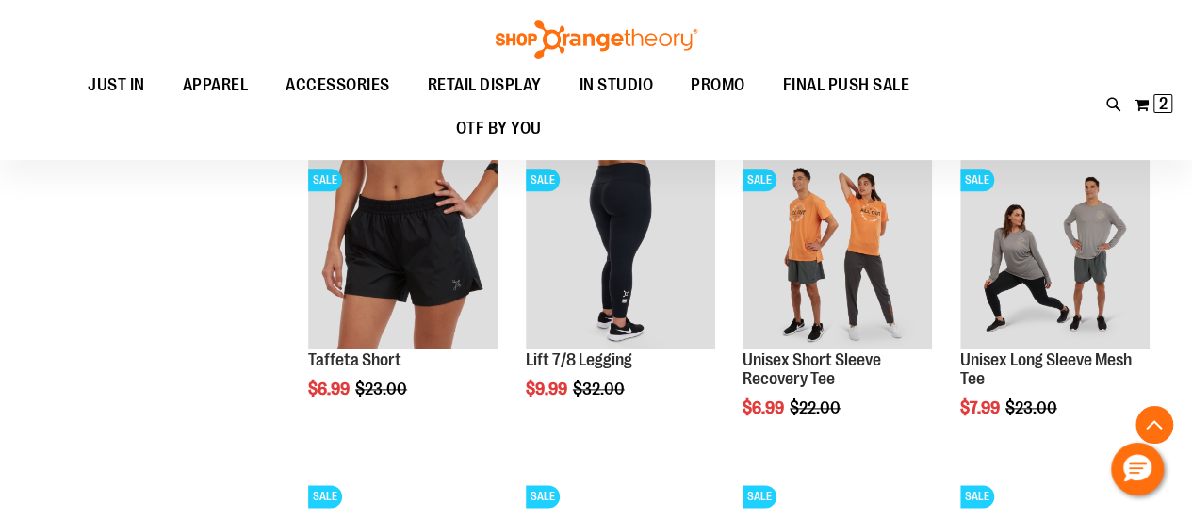
scroll to position [1014, 0]
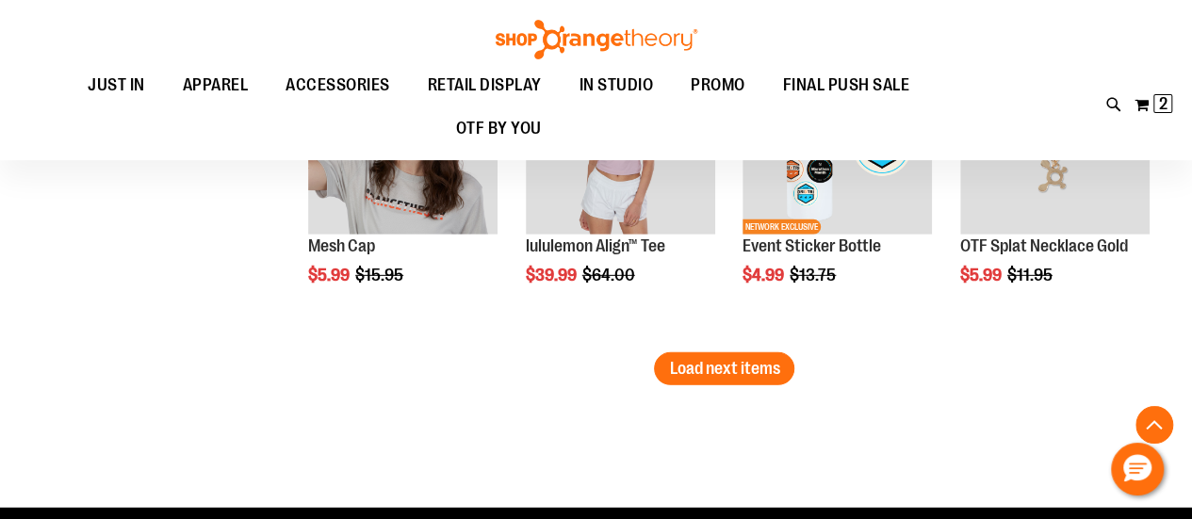
scroll to position [2726, 0]
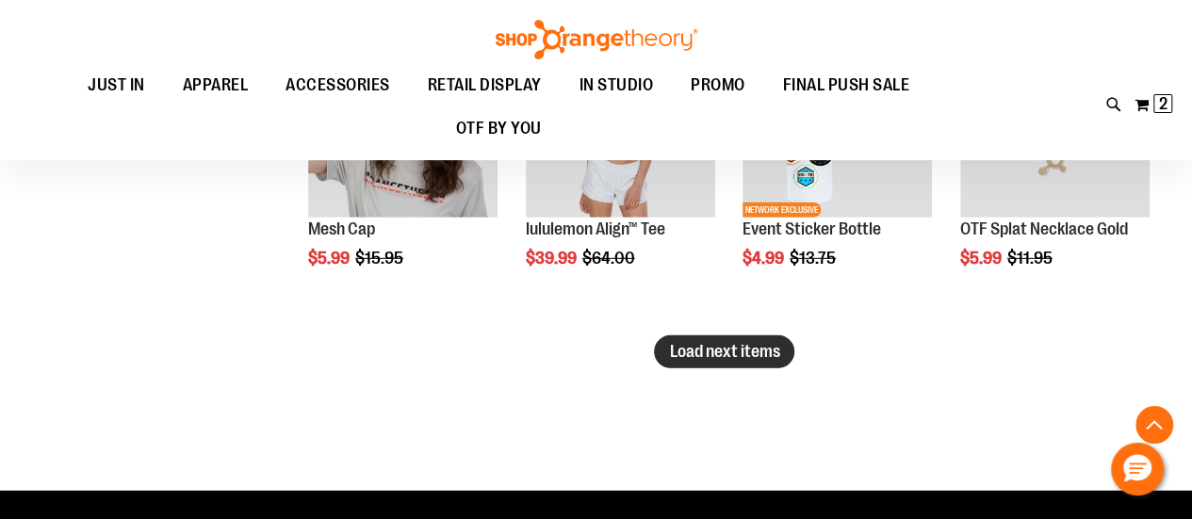
click at [743, 352] on span "Load next items" at bounding box center [724, 351] width 110 height 19
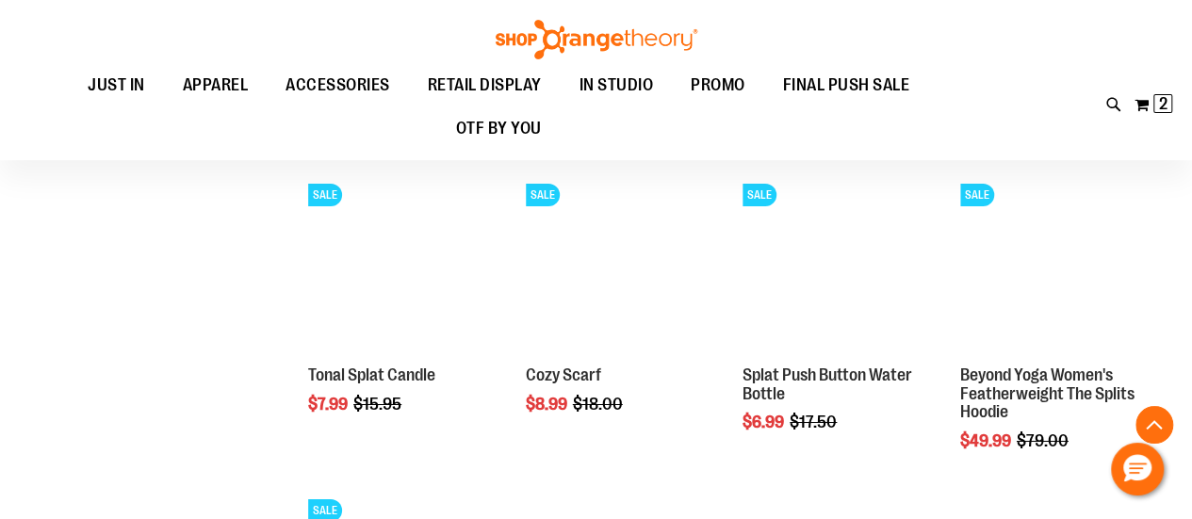
scroll to position [3216, 0]
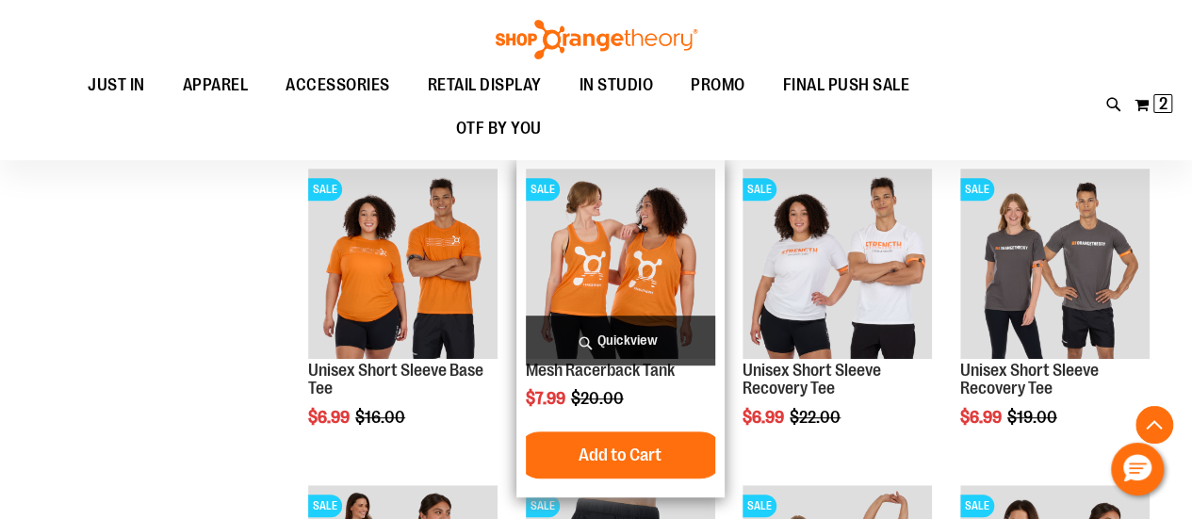
scroll to position [375, 0]
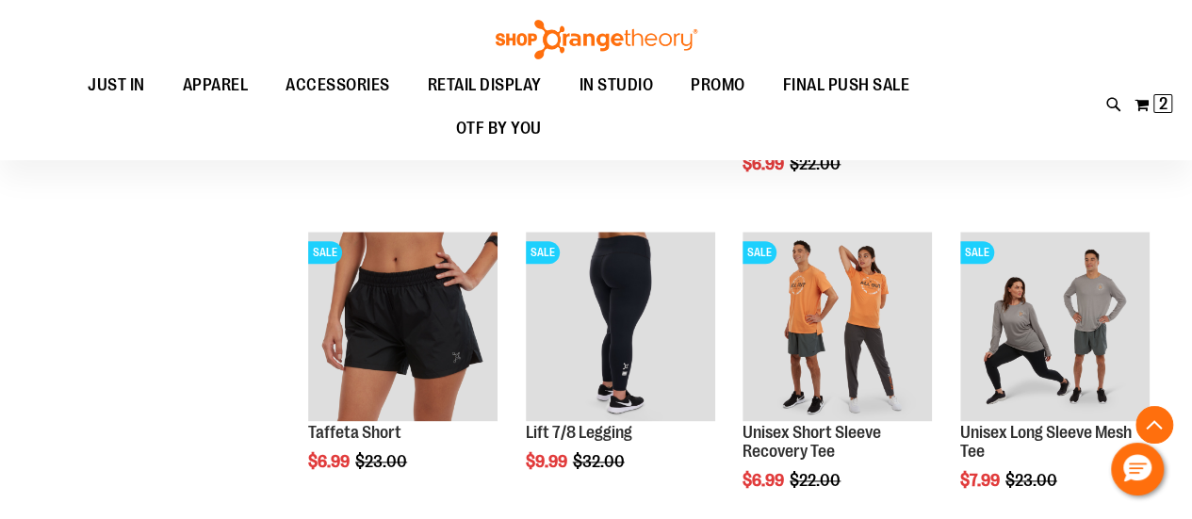
scroll to position [515, 0]
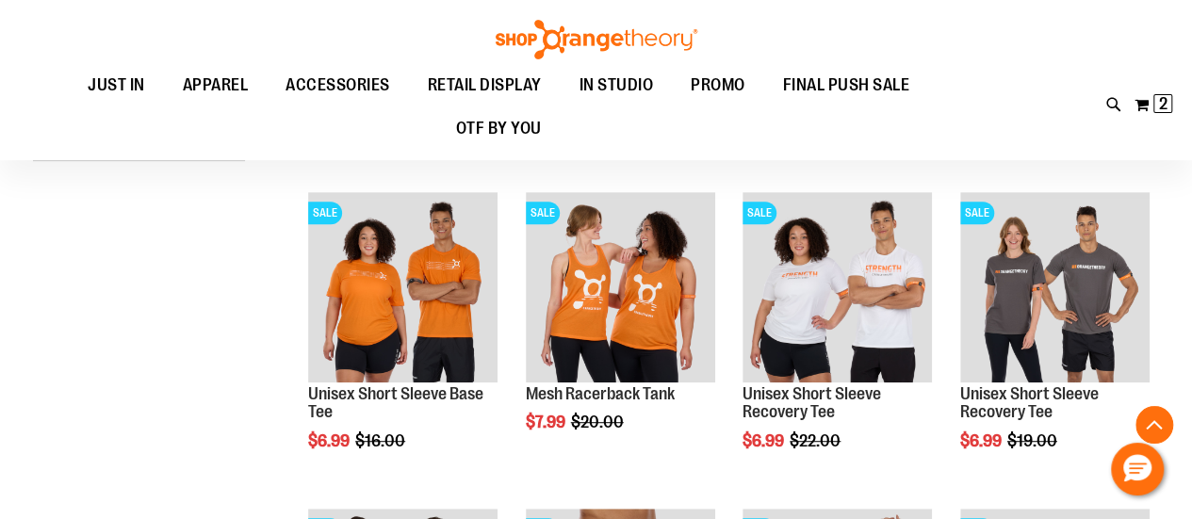
scroll to position [375, 0]
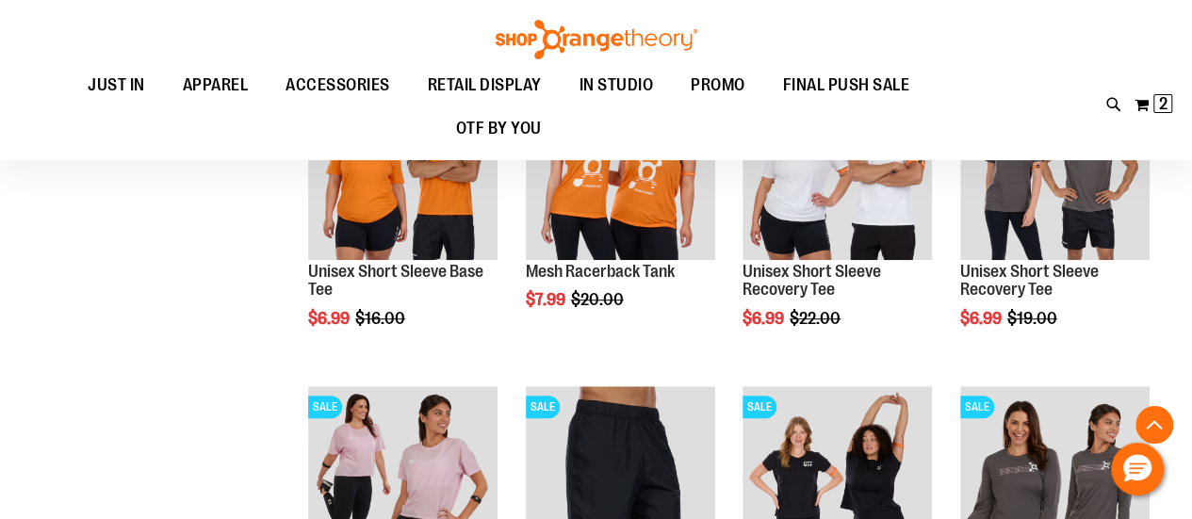
scroll to position [563, 0]
